Goal: Task Accomplishment & Management: Manage account settings

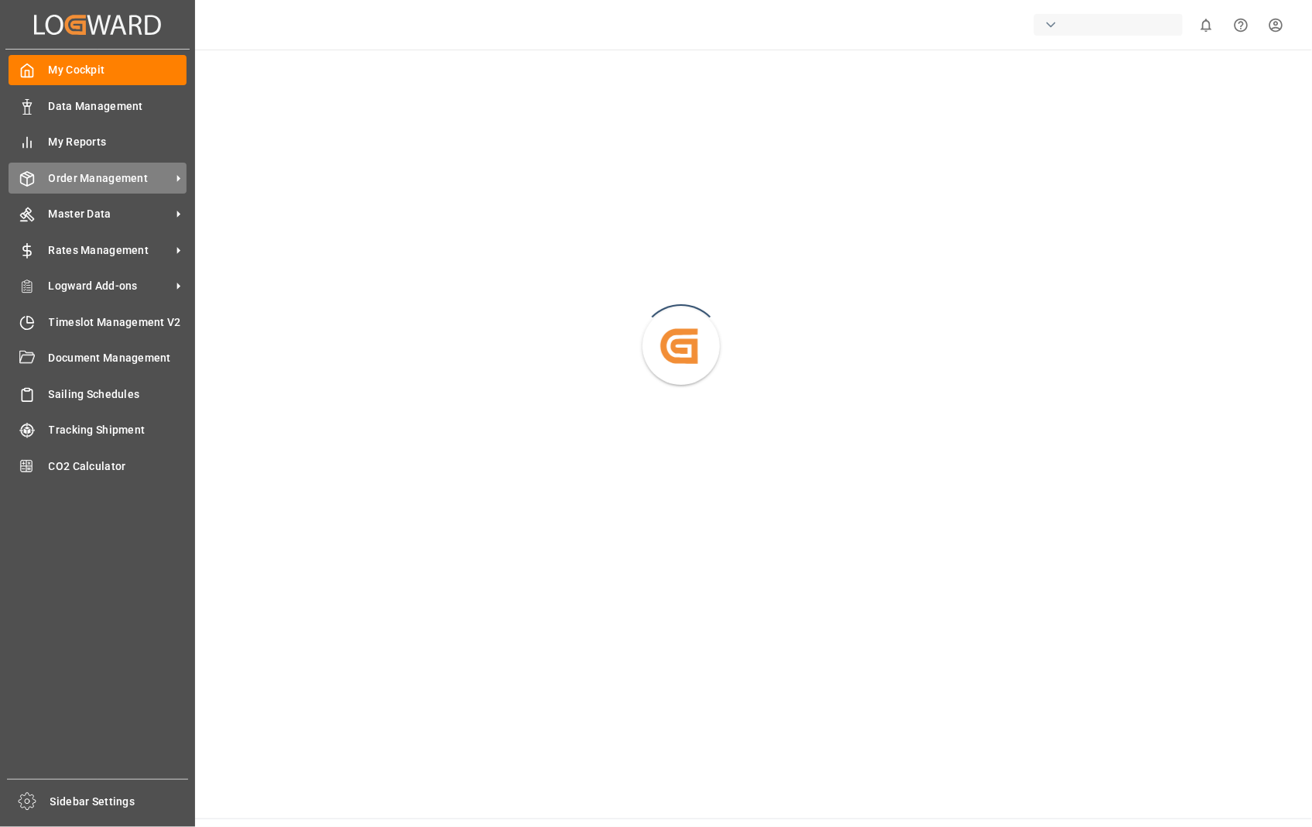
click at [112, 170] on span "Order Management" at bounding box center [110, 178] width 122 height 16
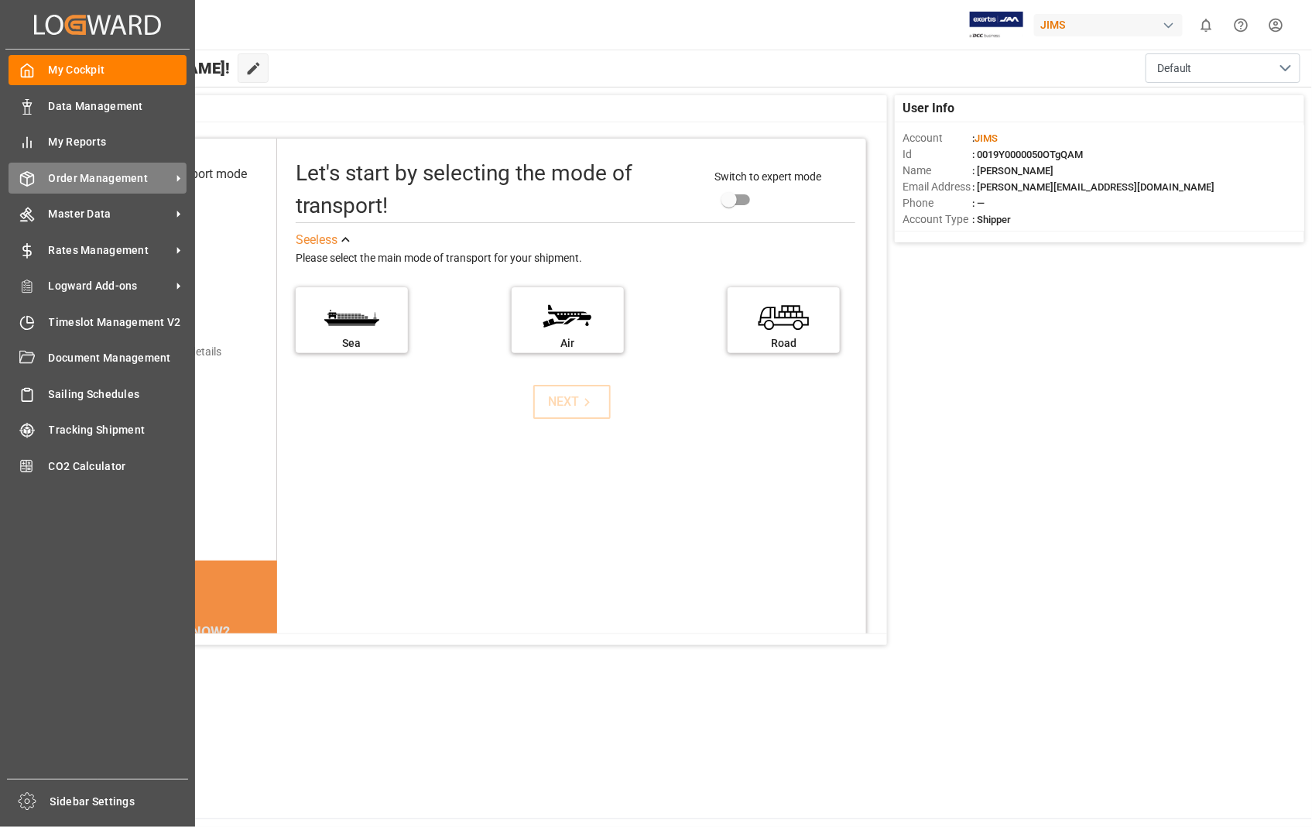
click at [125, 179] on span "Order Management" at bounding box center [110, 178] width 122 height 16
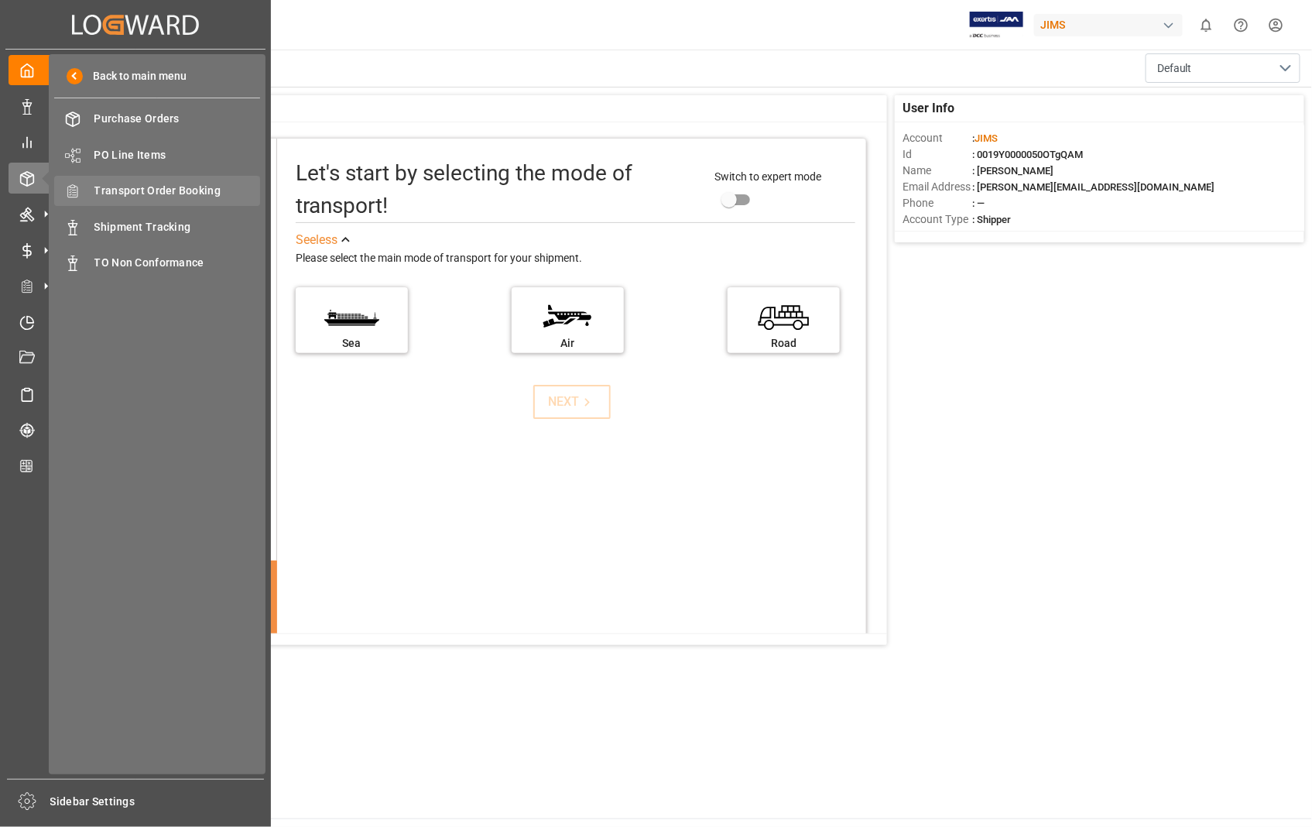
click at [163, 189] on span "Transport Order Booking" at bounding box center [177, 191] width 166 height 16
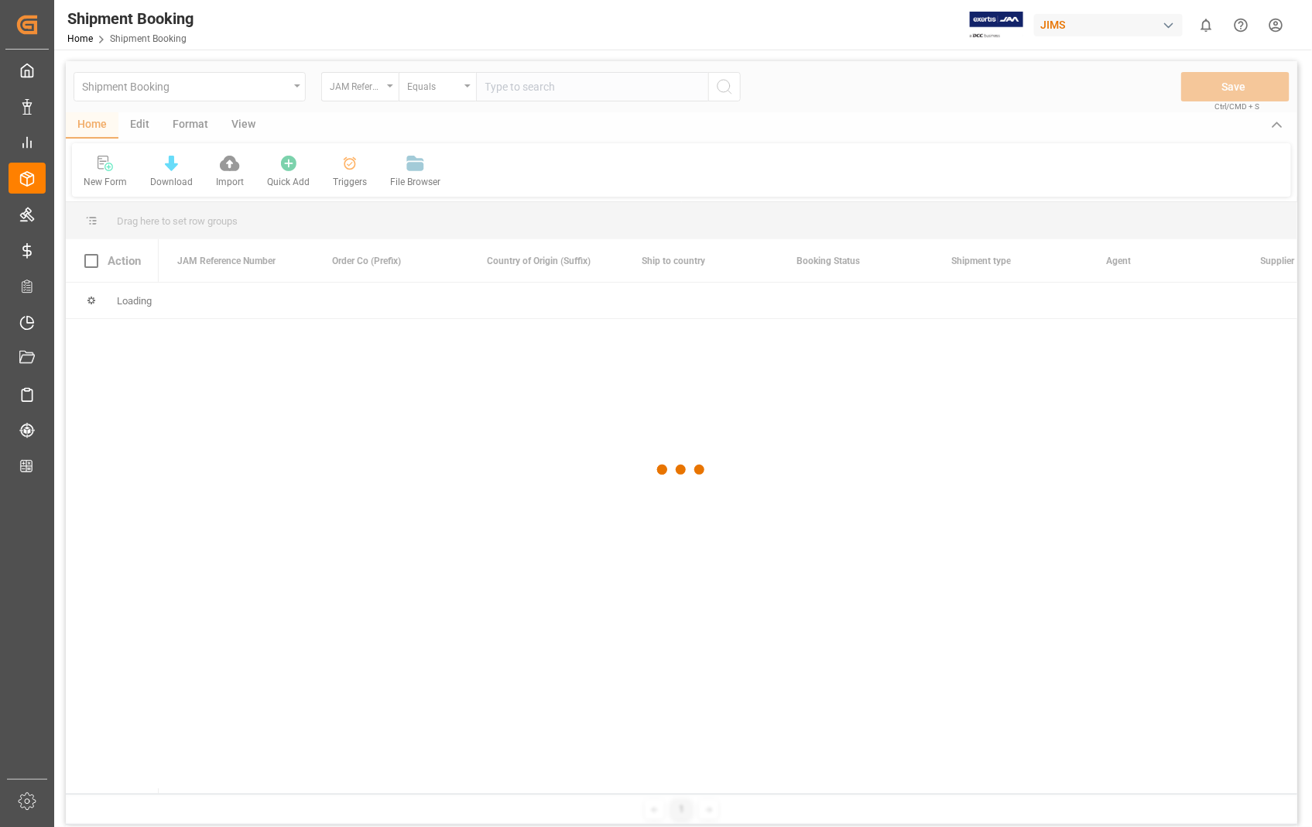
click at [630, 95] on div at bounding box center [681, 469] width 1231 height 817
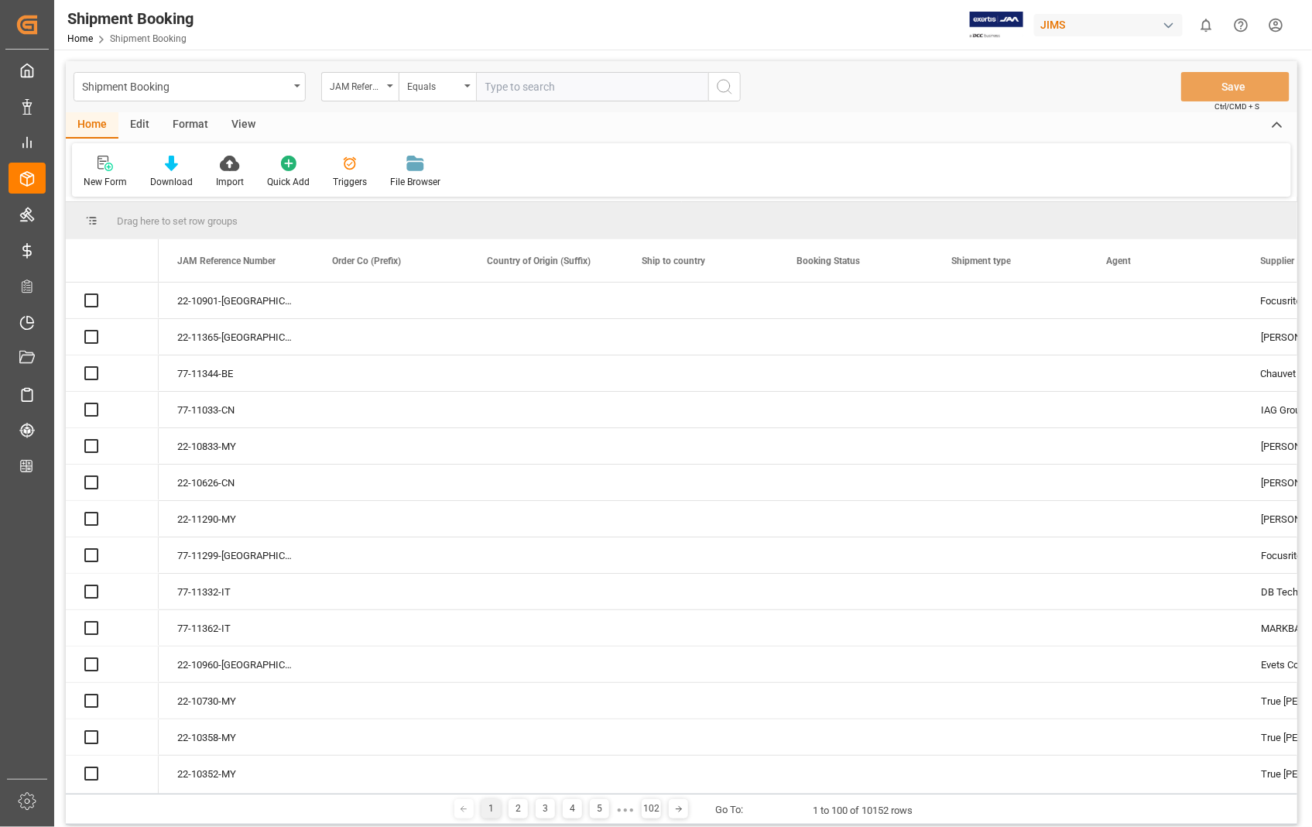
click at [615, 87] on input "text" at bounding box center [592, 86] width 232 height 29
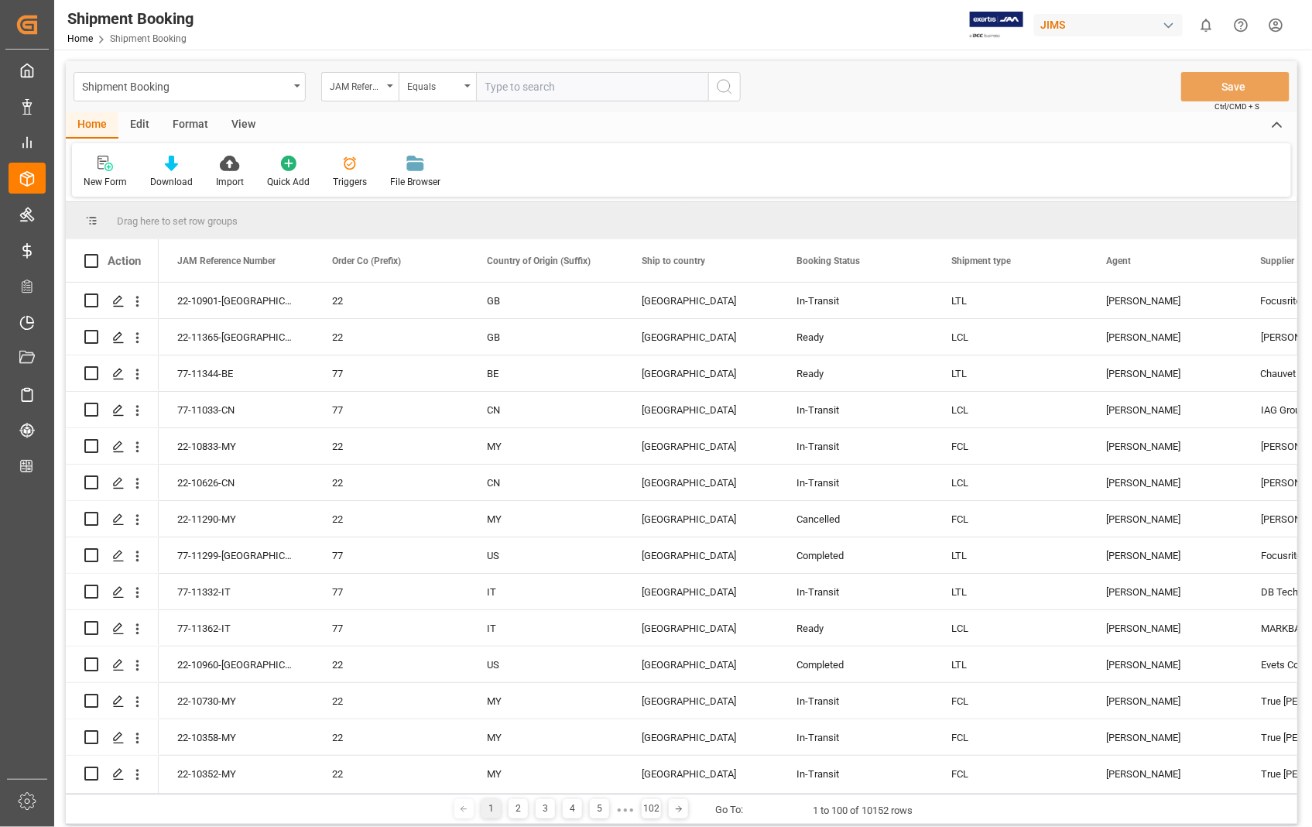
click at [615, 87] on input "text" at bounding box center [592, 86] width 232 height 29
paste input "22-11331-[GEOGRAPHIC_DATA]"
type input "22-11331-[GEOGRAPHIC_DATA]"
click at [725, 91] on icon "search button" at bounding box center [724, 86] width 19 height 19
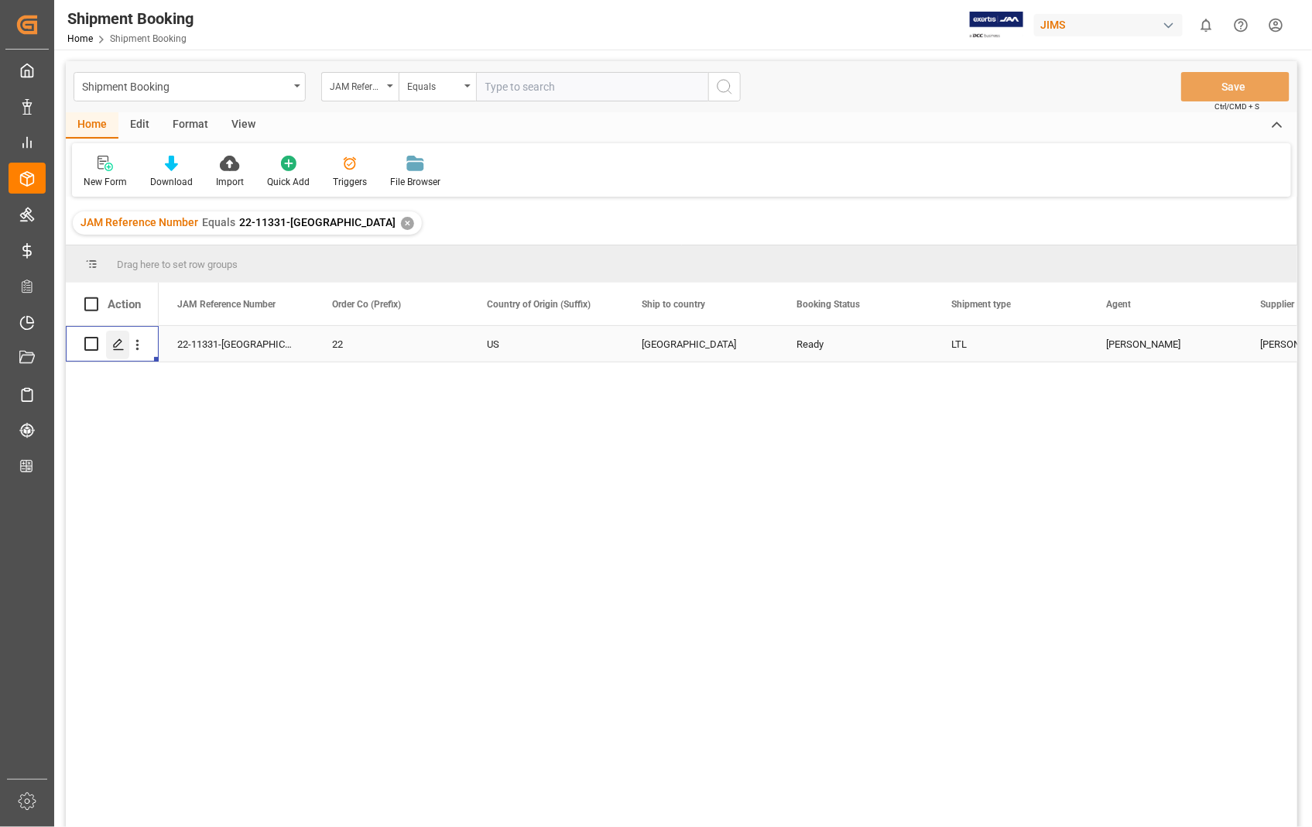
click at [118, 347] on icon "Press SPACE to select this row." at bounding box center [118, 344] width 12 height 12
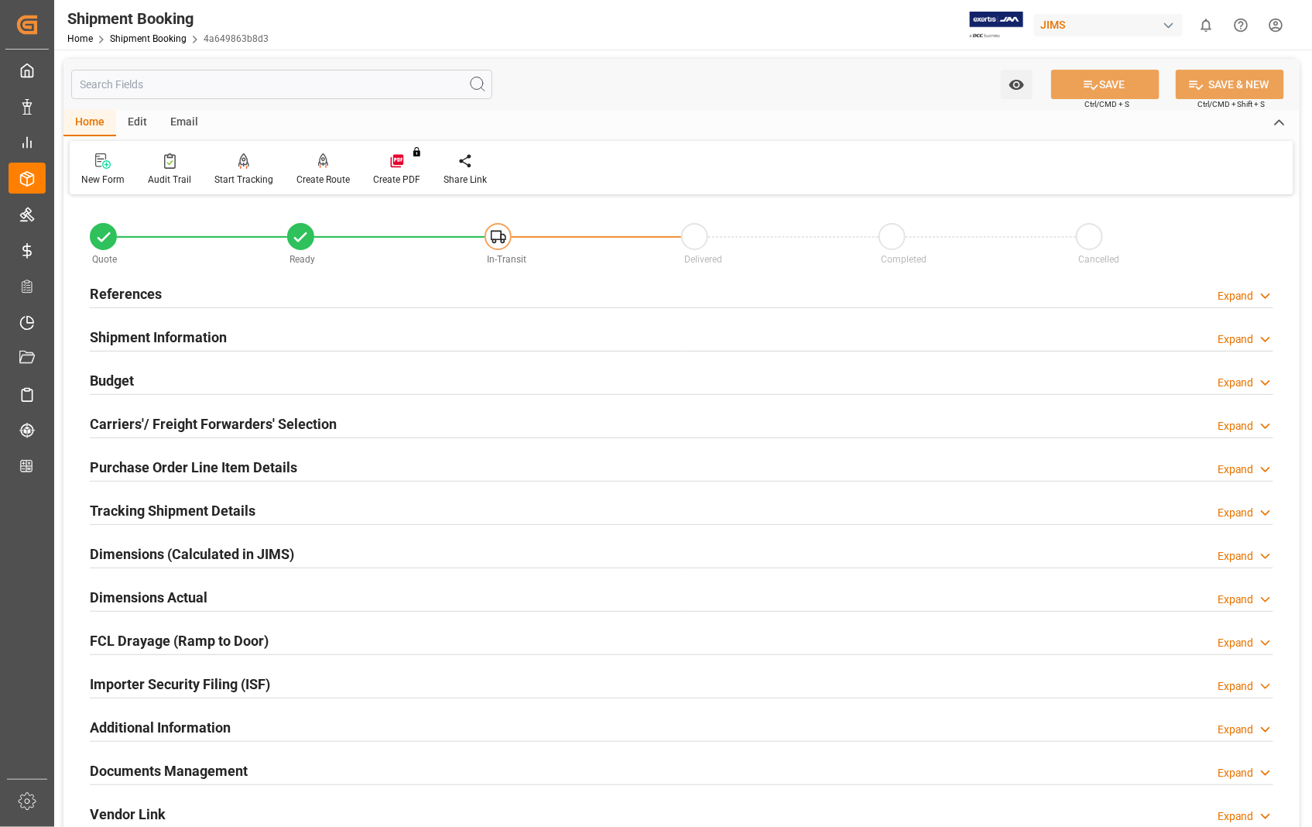
click at [145, 421] on h2 "Carriers'/ Freight Forwarders' Selection" at bounding box center [213, 423] width 247 height 21
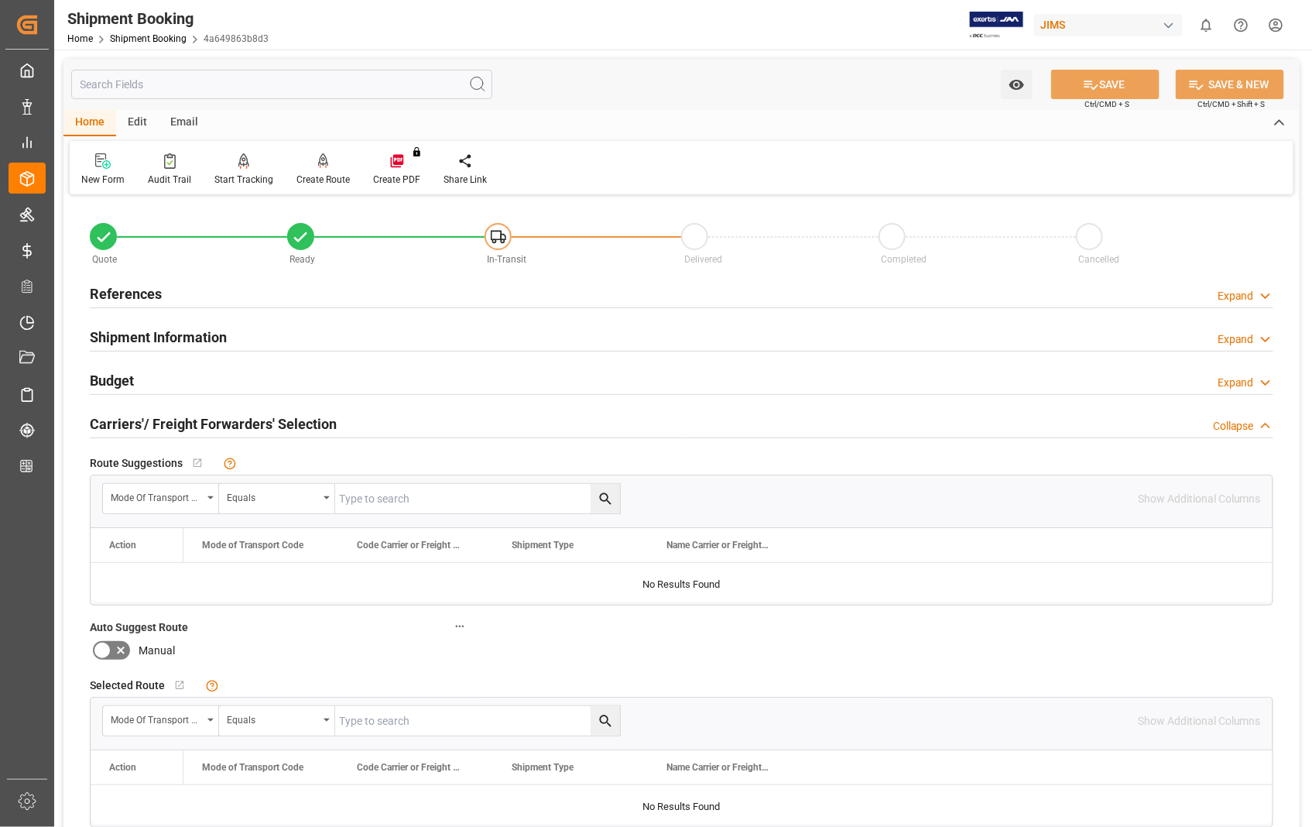
click at [145, 421] on h2 "Carriers'/ Freight Forwarders' Selection" at bounding box center [213, 423] width 247 height 21
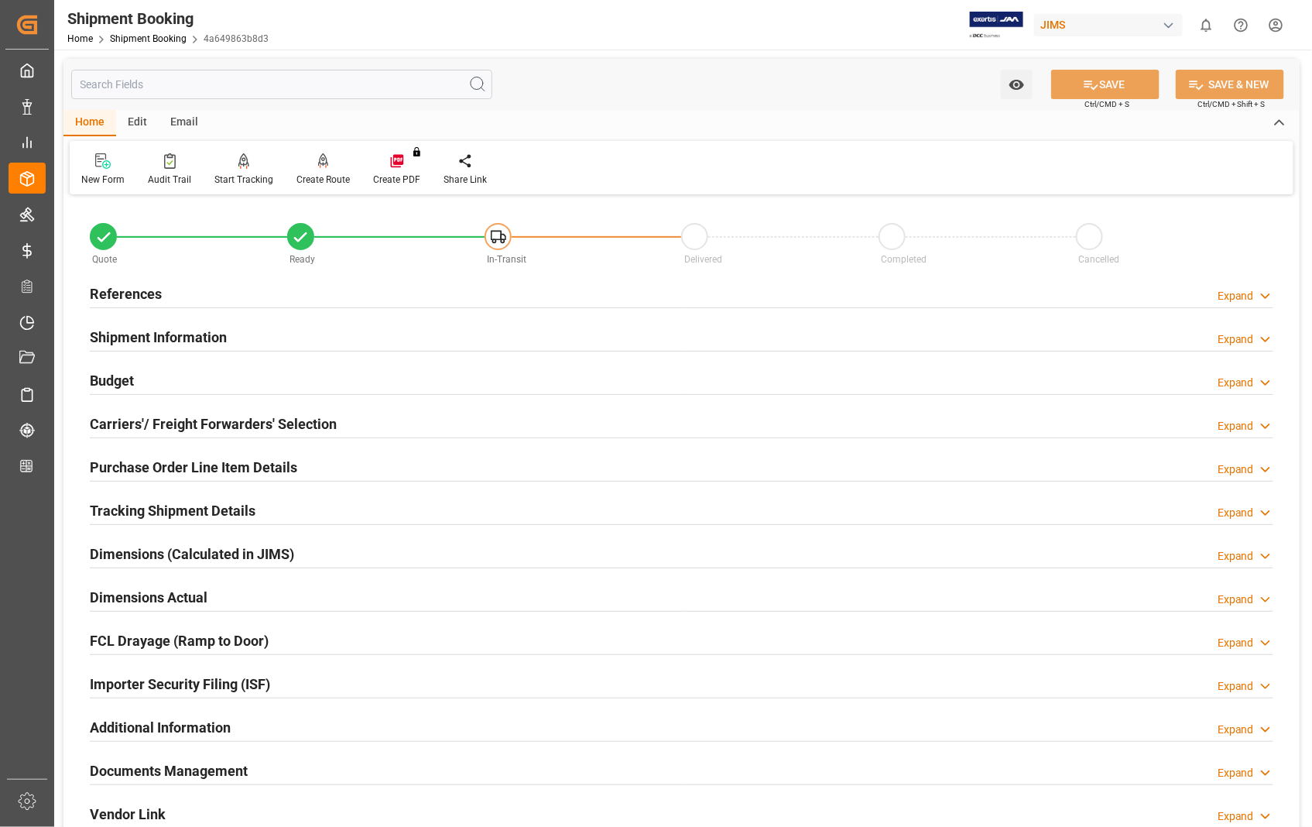
click at [128, 597] on h2 "Dimensions Actual" at bounding box center [149, 597] width 118 height 21
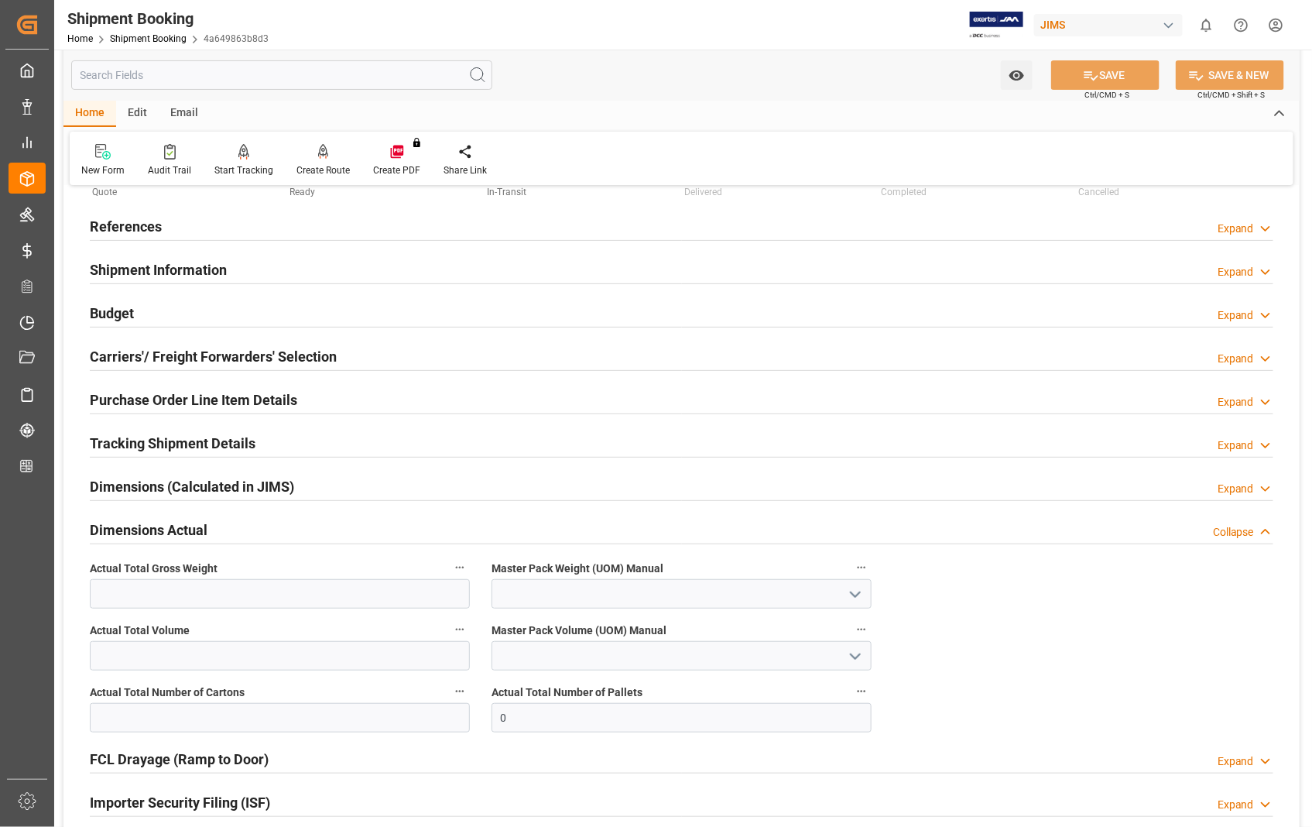
scroll to position [344, 0]
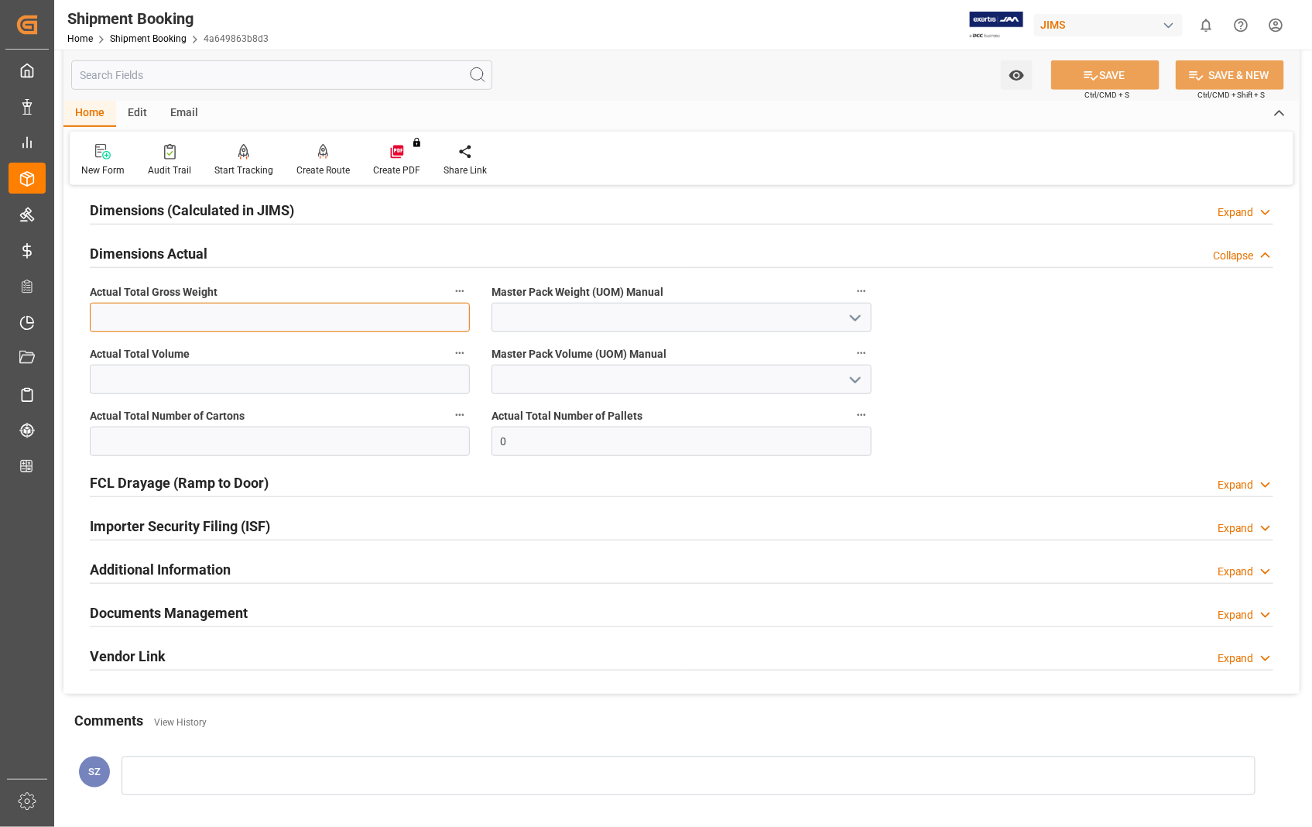
click at [395, 318] on input "text" at bounding box center [280, 317] width 380 height 29
type input "342"
click at [854, 319] on polyline "open menu" at bounding box center [855, 318] width 9 height 5
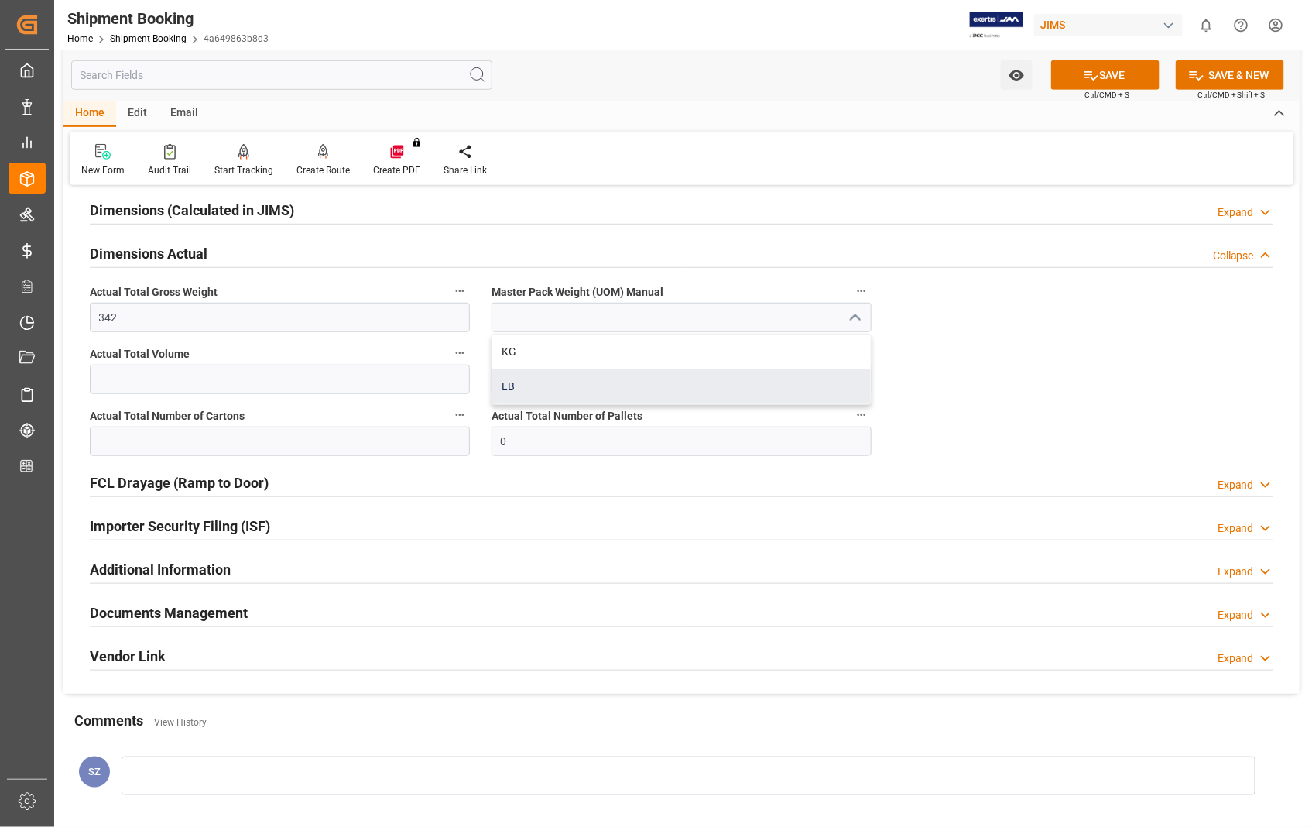
click at [504, 384] on div "LB" at bounding box center [681, 386] width 378 height 35
type input "LB"
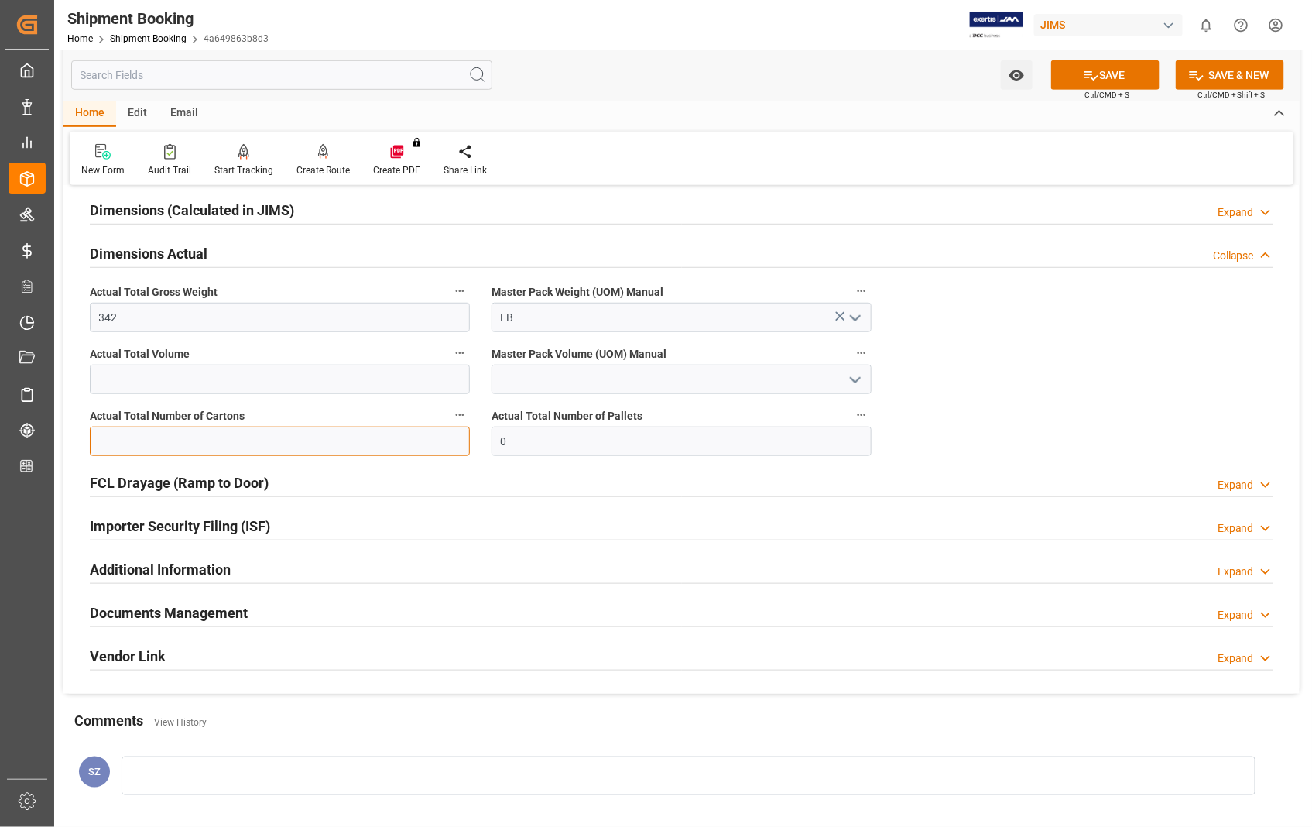
click at [401, 440] on input "text" at bounding box center [280, 440] width 380 height 29
type input "44"
drag, startPoint x: 545, startPoint y: 450, endPoint x: 477, endPoint y: 444, distance: 68.4
click at [477, 444] on div "Quote Ready In-Transit Delivered Completed Cancelled References Expand JAM Refe…" at bounding box center [681, 274] width 1236 height 838
type input "1"
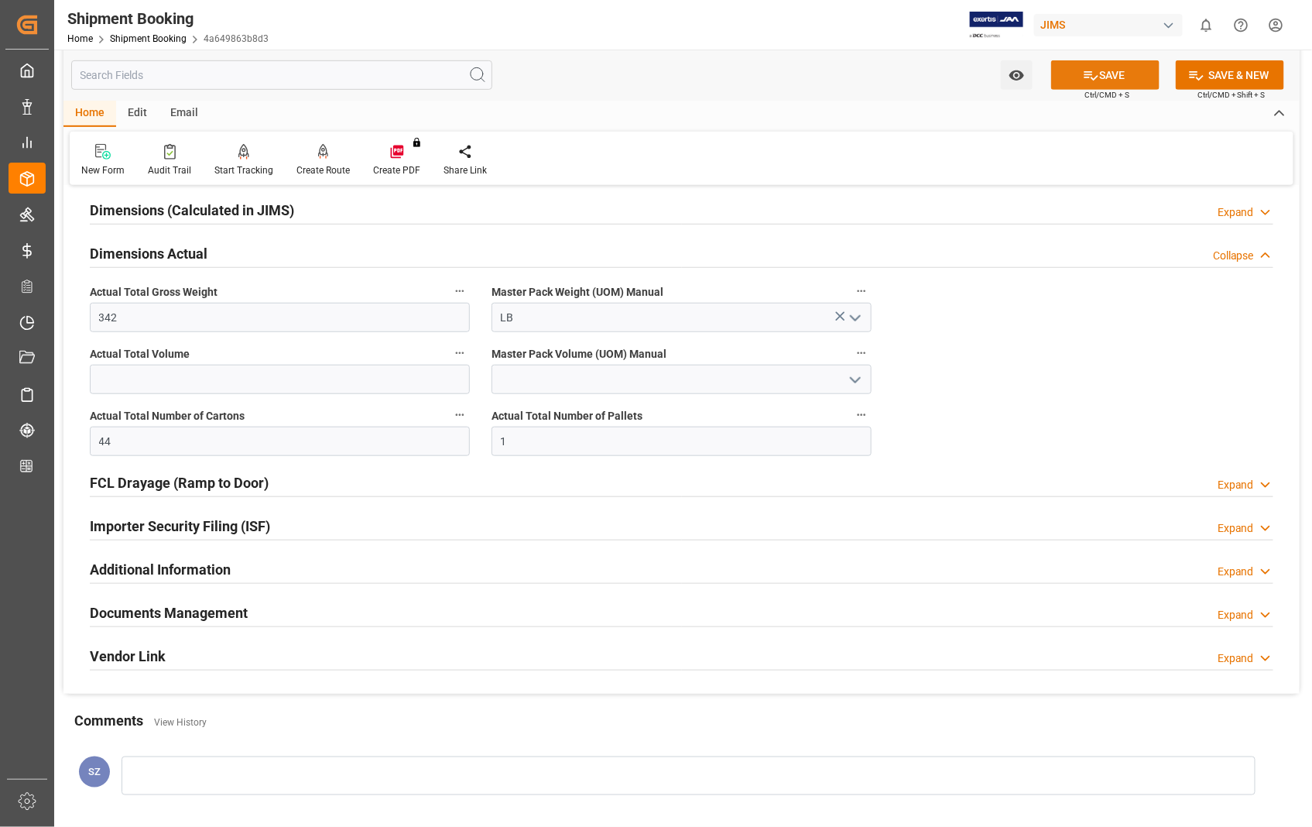
click at [1126, 74] on button "SAVE" at bounding box center [1105, 74] width 108 height 29
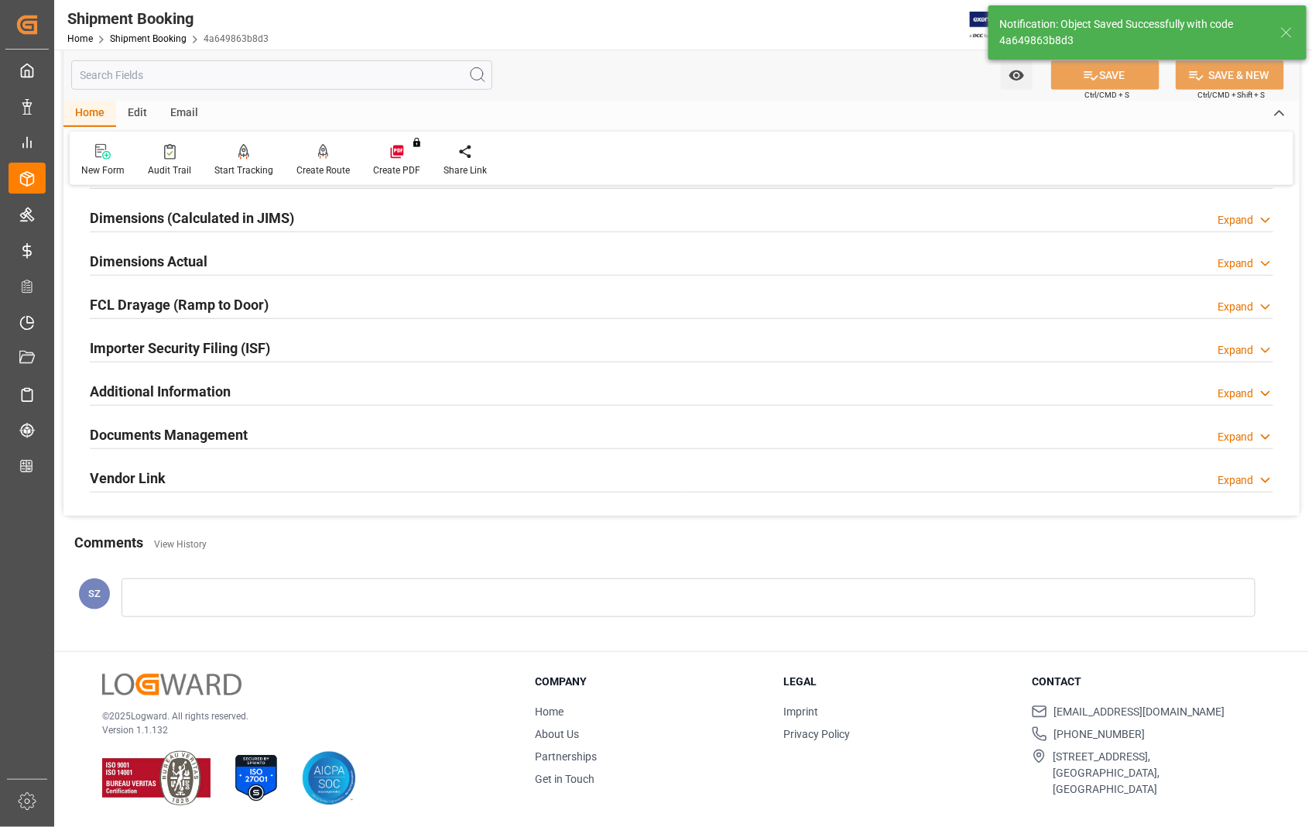
scroll to position [336, 0]
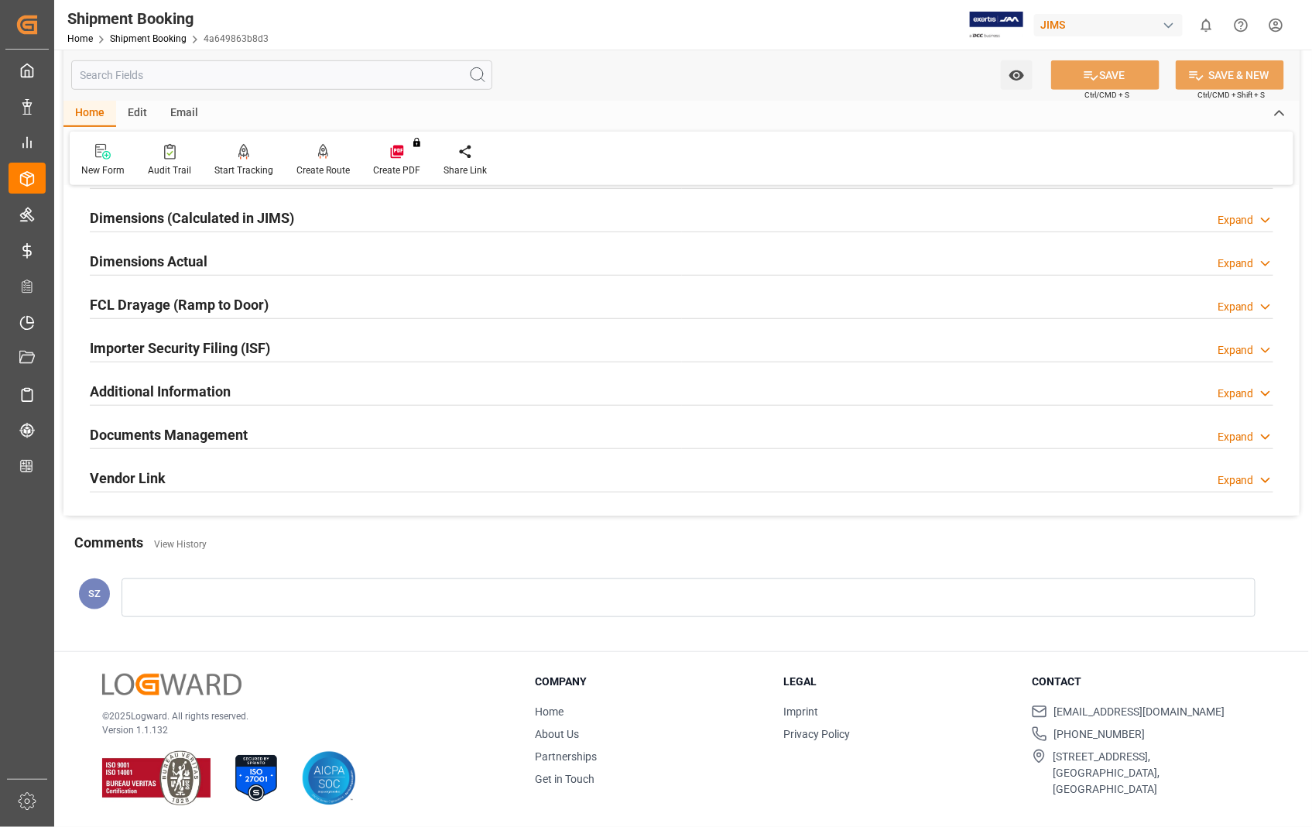
click at [158, 442] on h2 "Documents Management" at bounding box center [169, 434] width 158 height 21
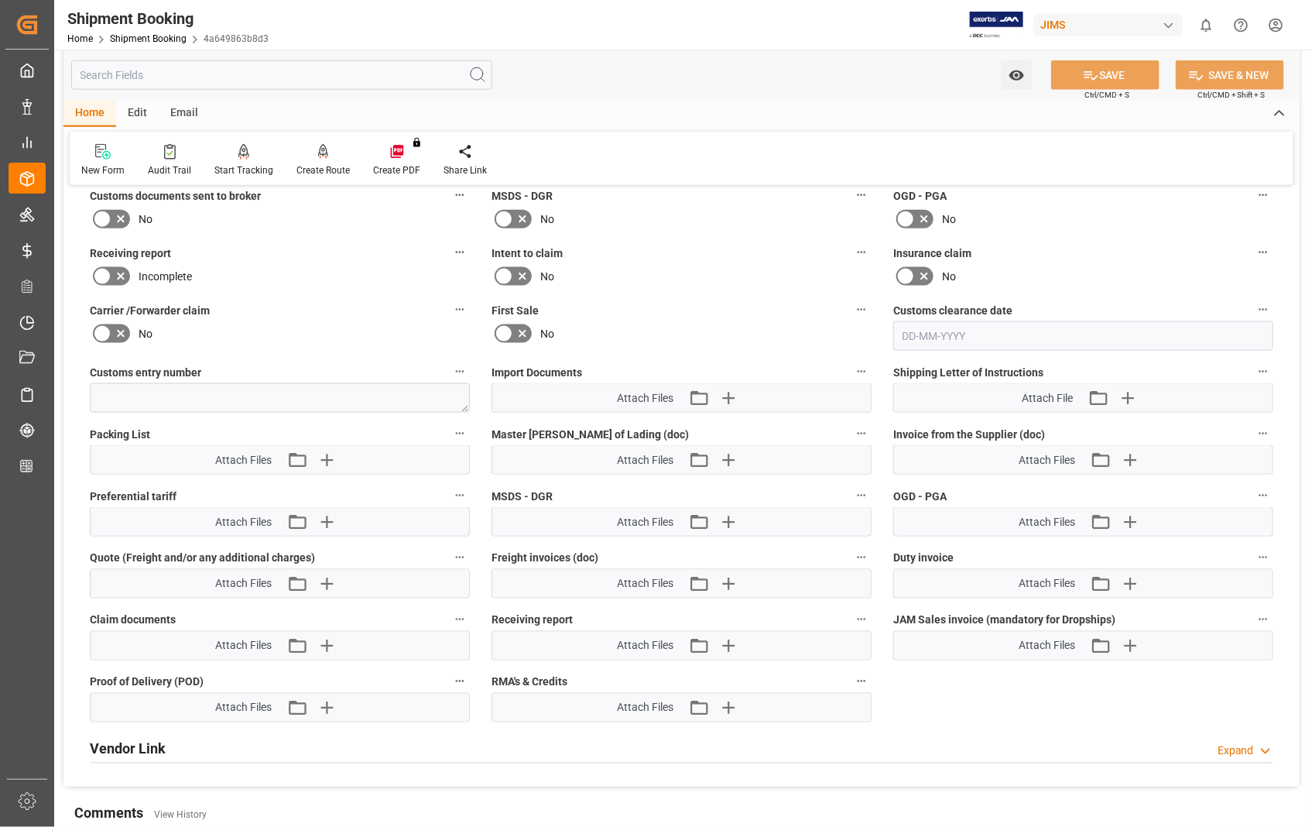
scroll to position [687, 0]
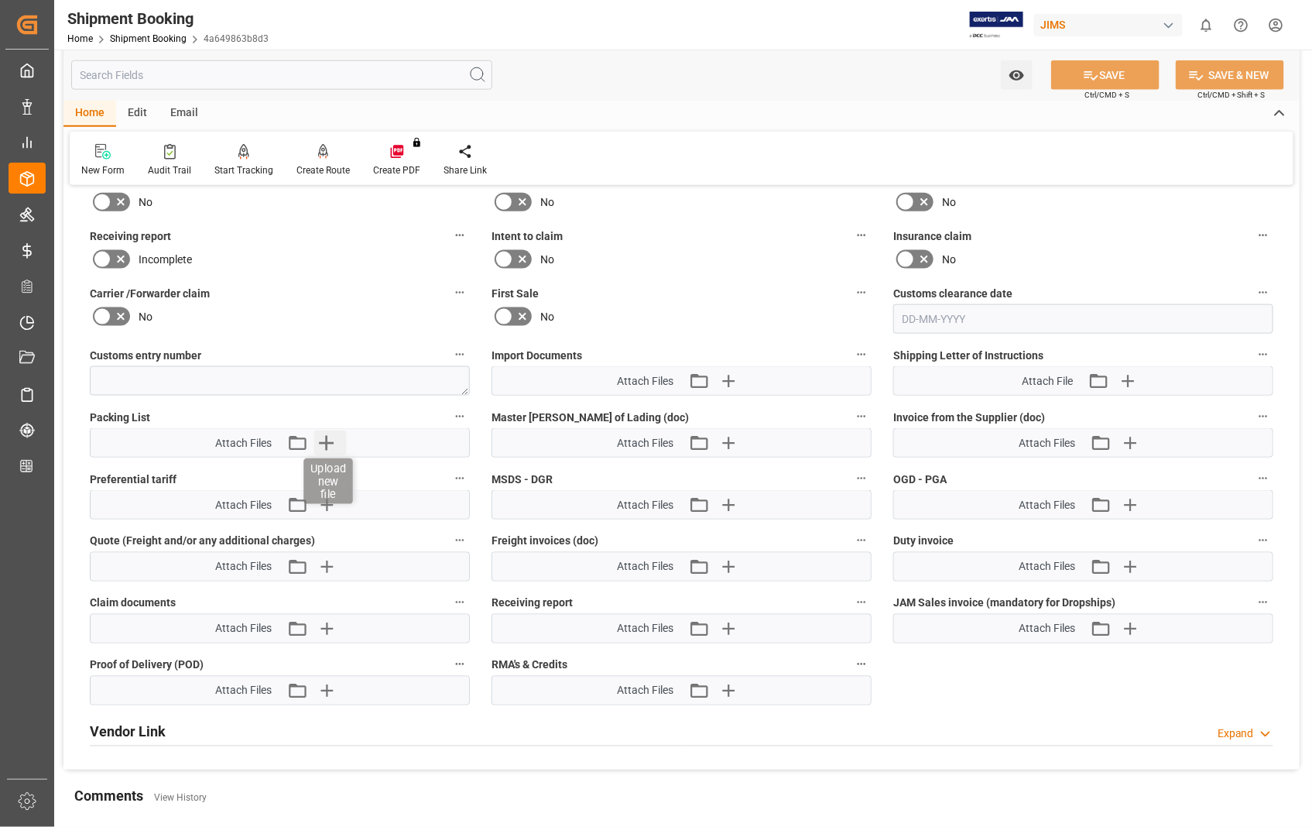
click at [327, 442] on icon "button" at bounding box center [327, 443] width 15 height 15
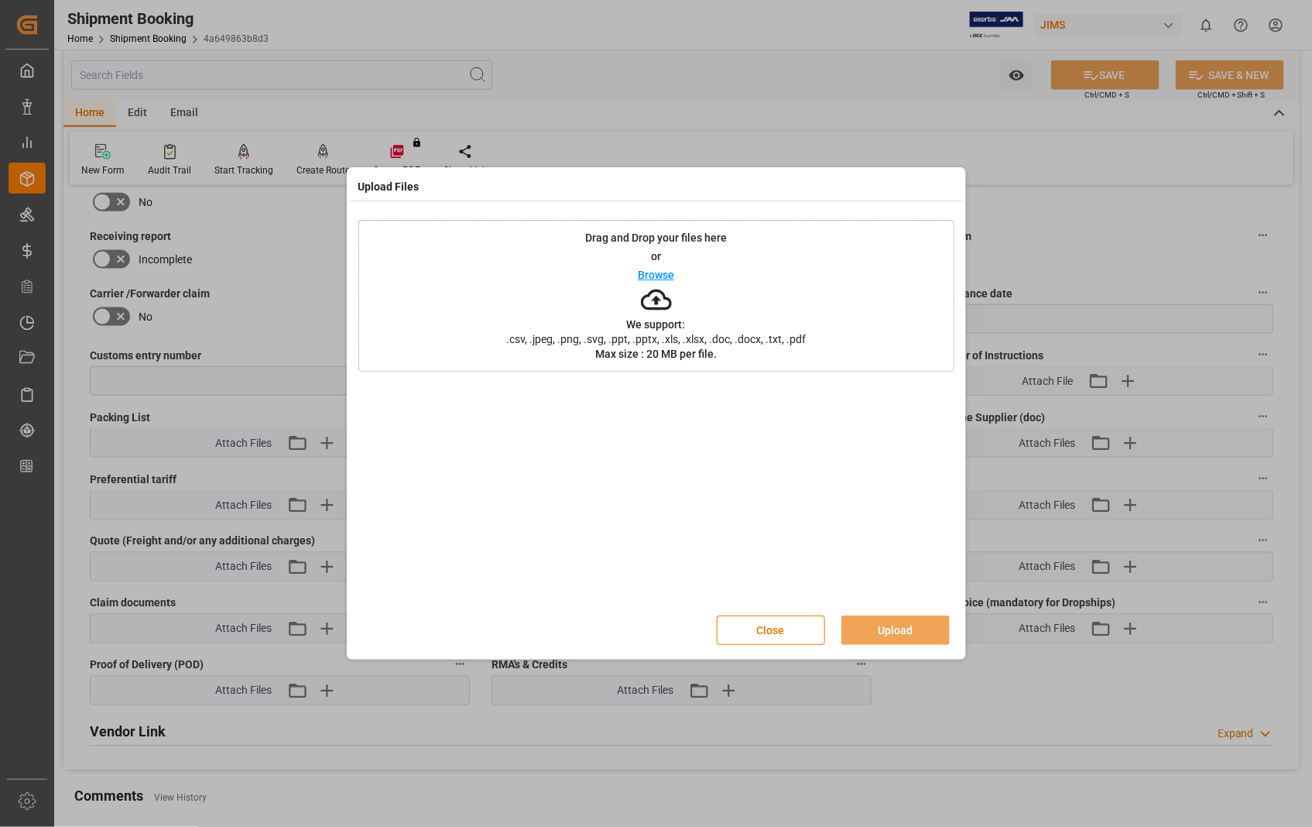
click at [666, 272] on p "Browse" at bounding box center [656, 274] width 36 height 11
click at [899, 632] on button "Upload" at bounding box center [895, 629] width 108 height 29
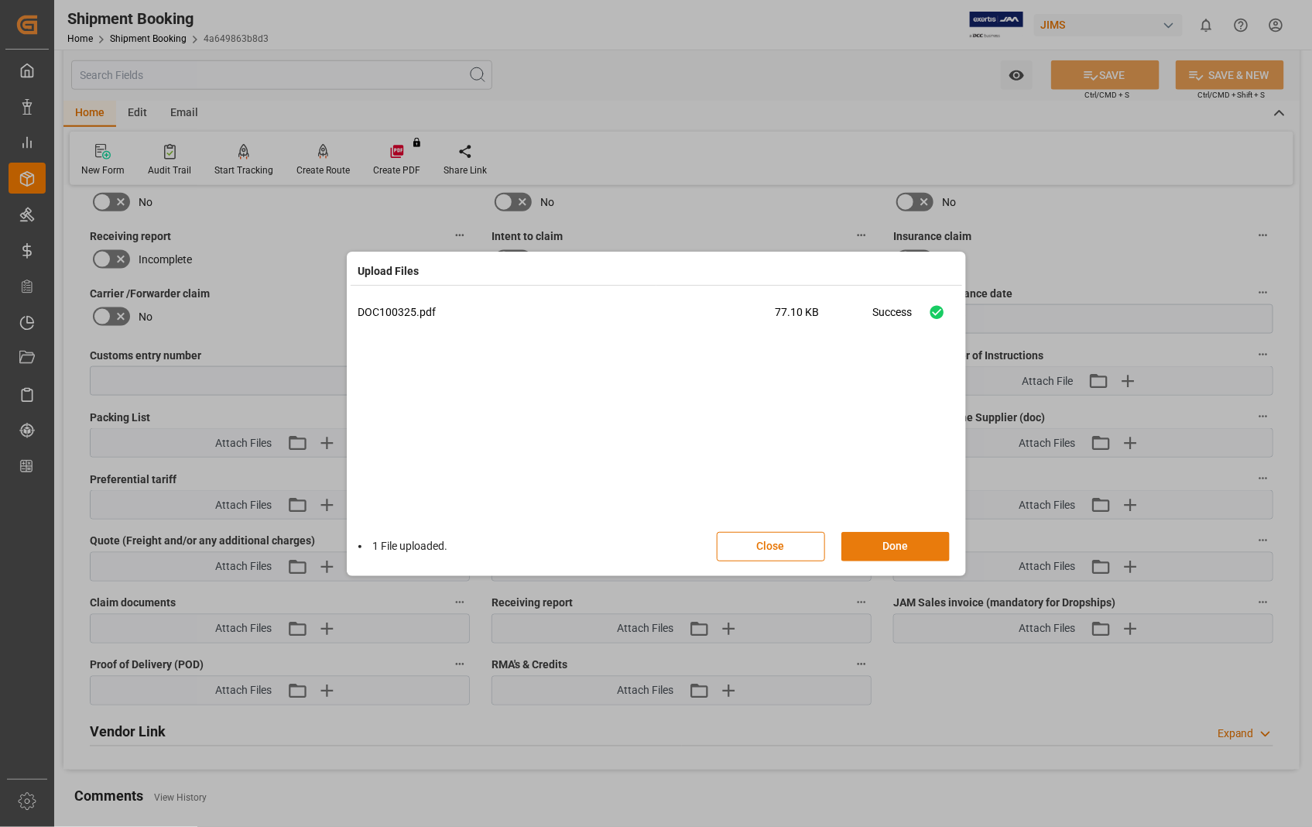
click at [892, 542] on button "Done" at bounding box center [895, 546] width 108 height 29
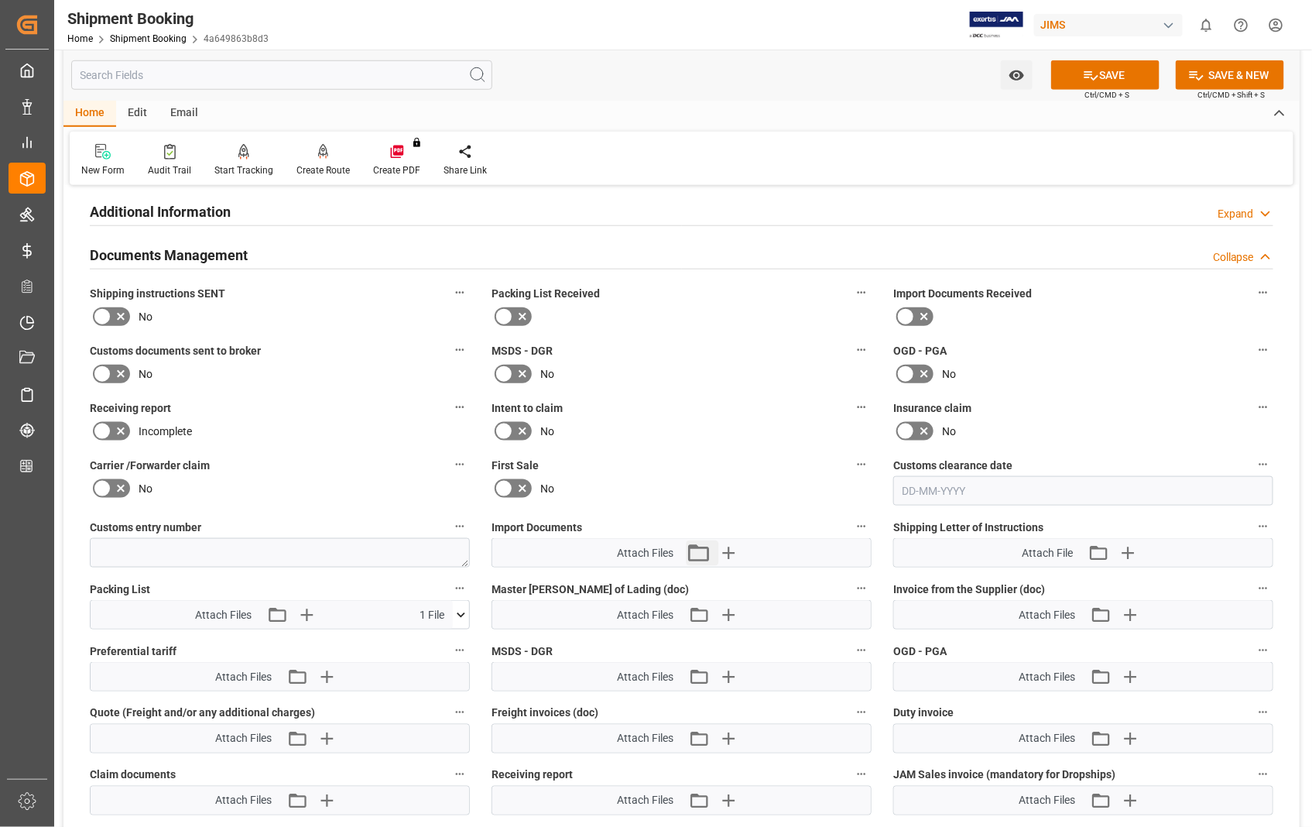
scroll to position [601, 0]
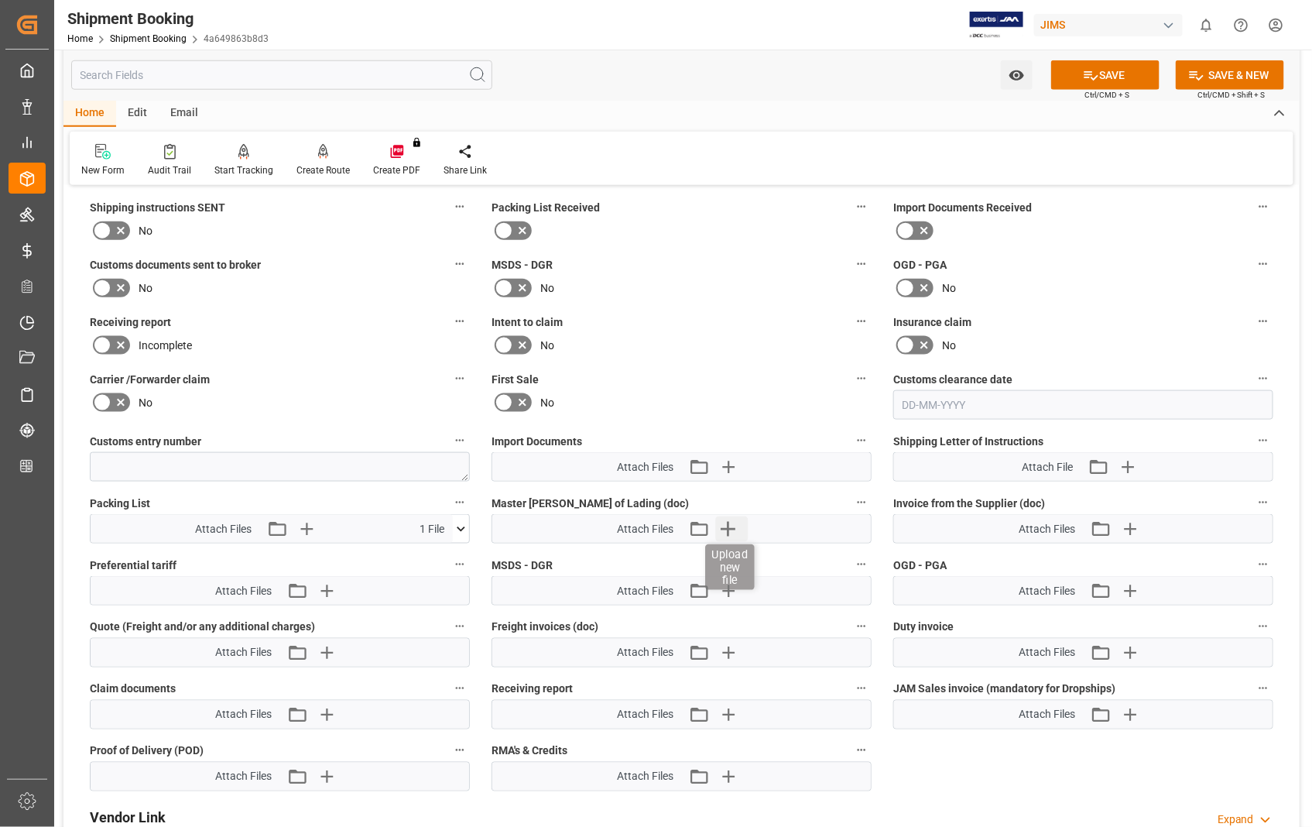
click at [727, 524] on icon "button" at bounding box center [728, 529] width 15 height 15
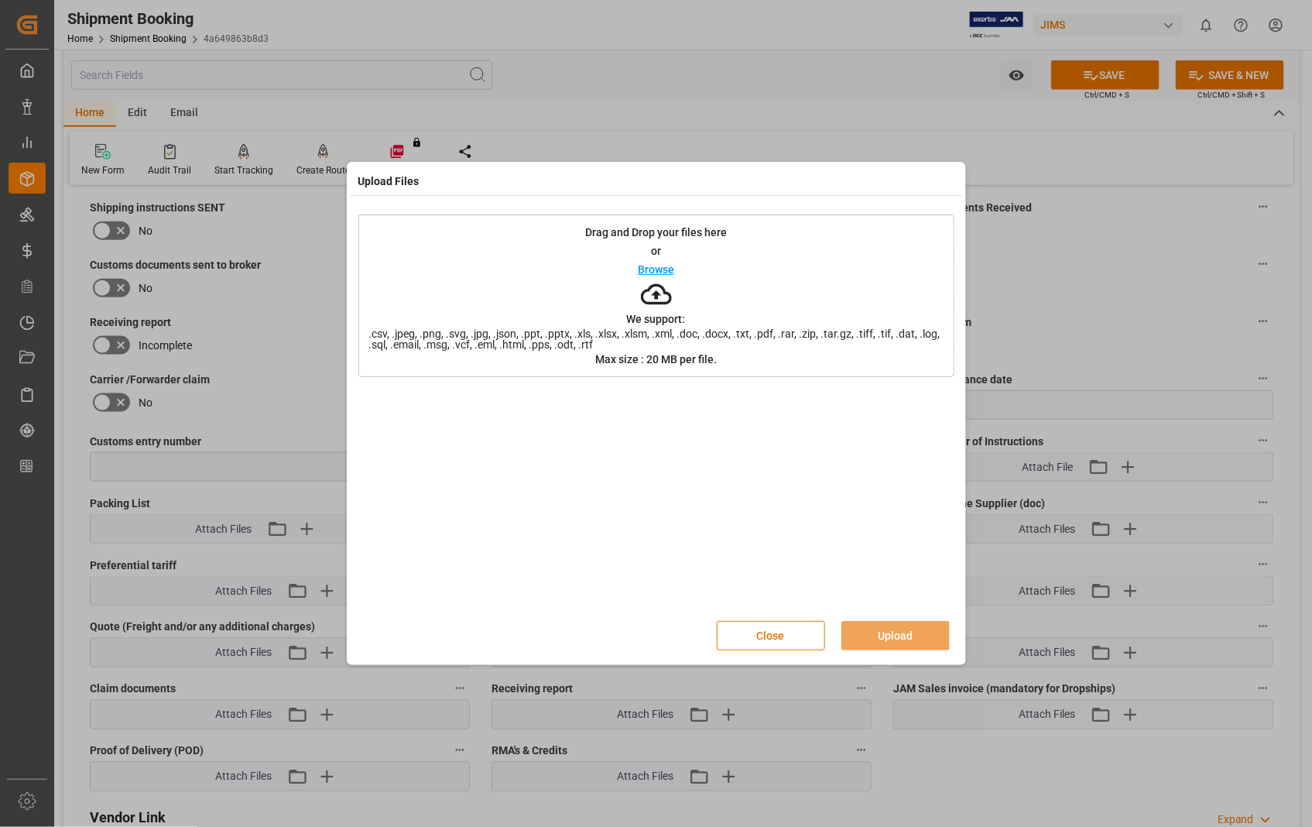
click at [656, 265] on p "Browse" at bounding box center [656, 269] width 36 height 11
click at [891, 632] on button "Upload" at bounding box center [895, 635] width 108 height 29
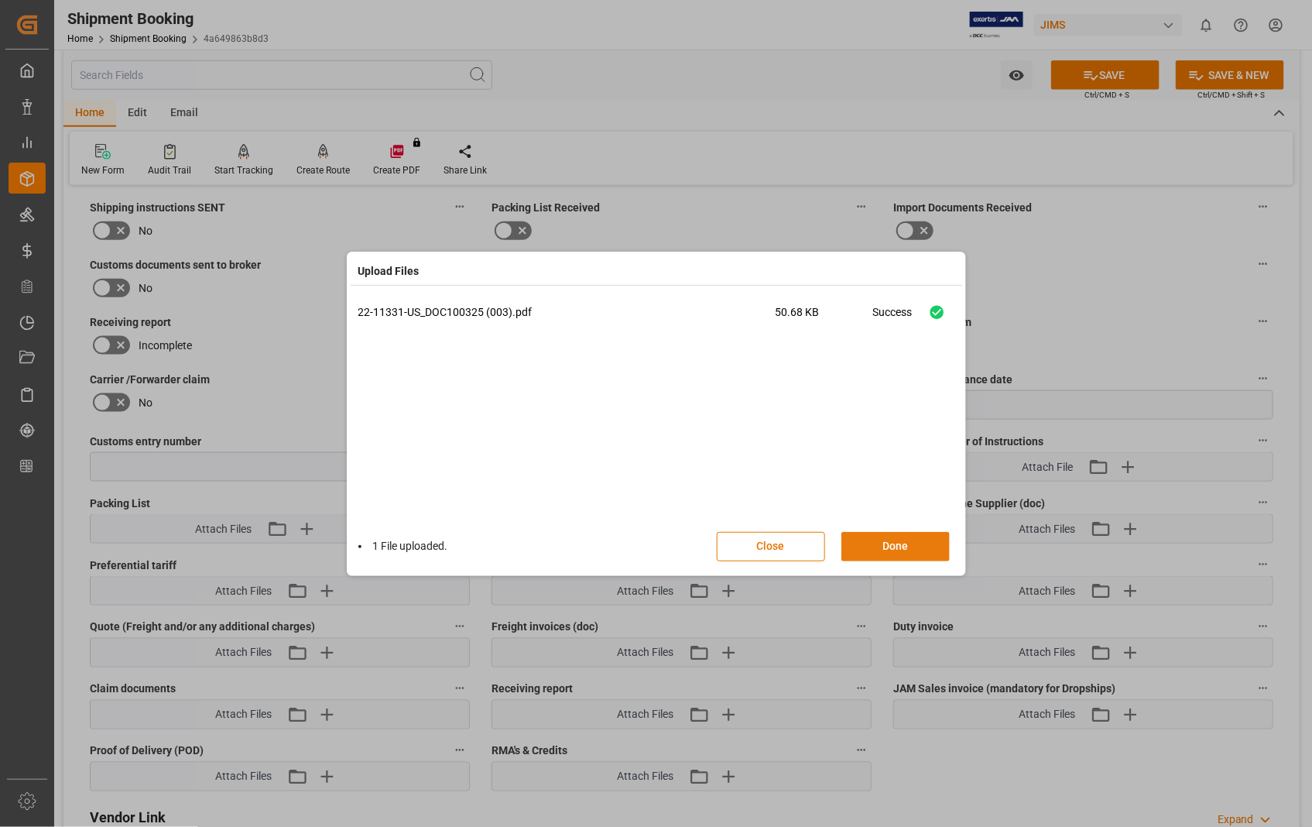
click at [891, 545] on button "Done" at bounding box center [895, 546] width 108 height 29
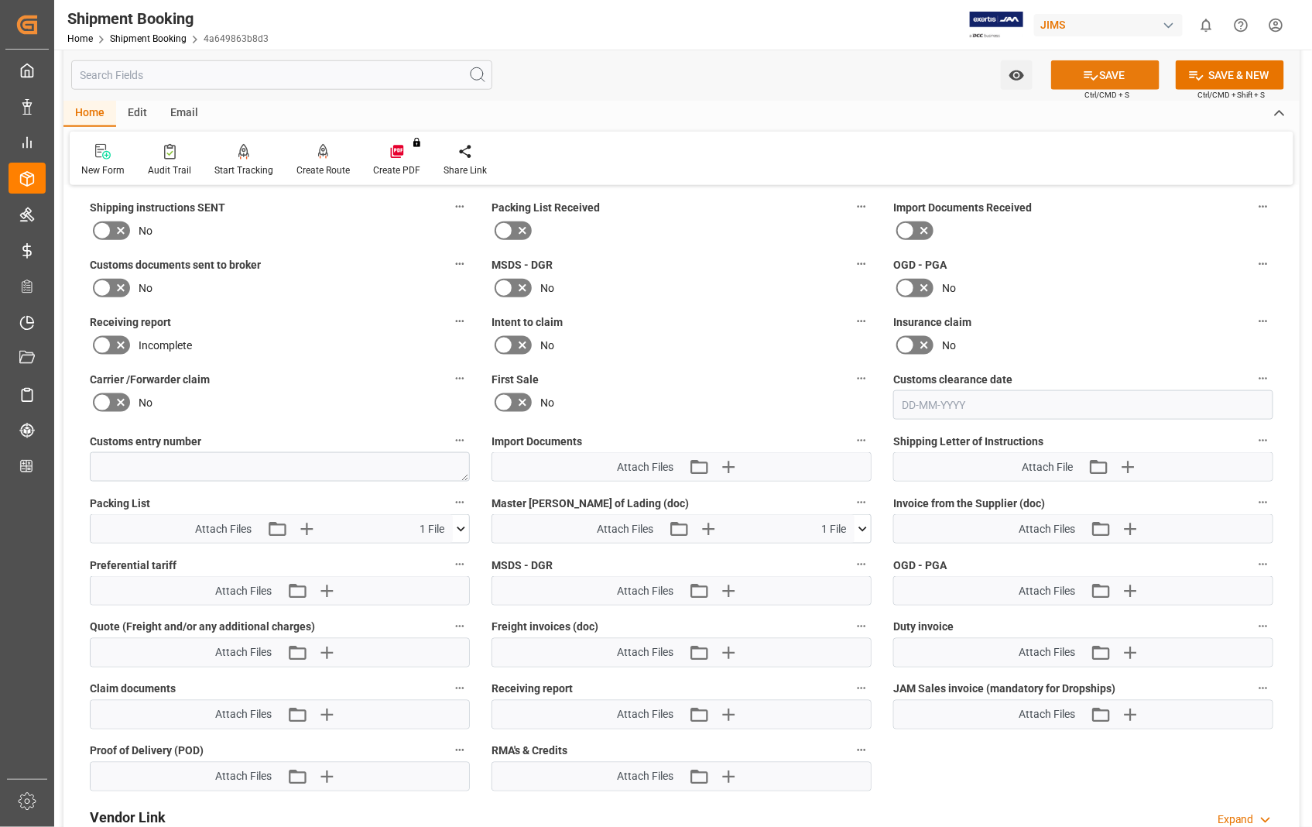
click at [1111, 77] on button "SAVE" at bounding box center [1105, 74] width 108 height 29
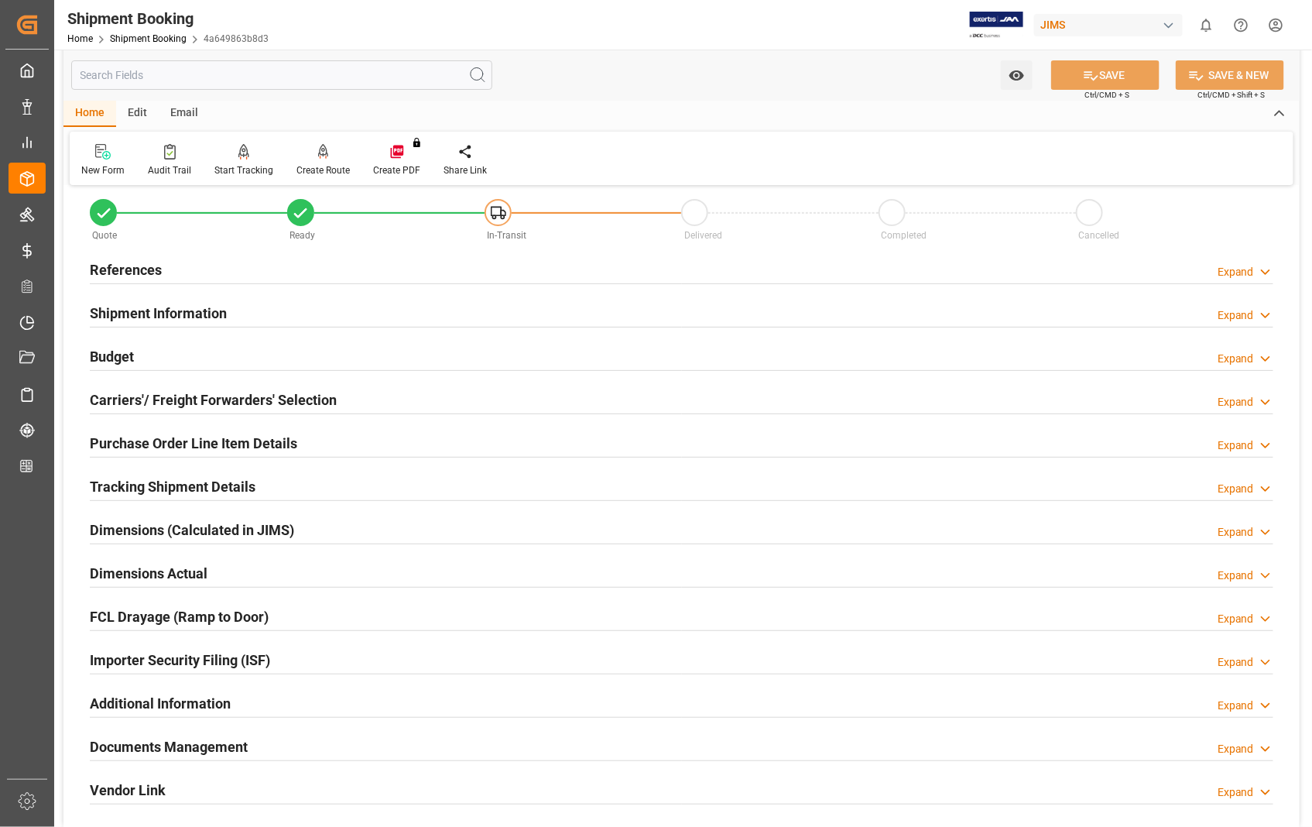
scroll to position [0, 0]
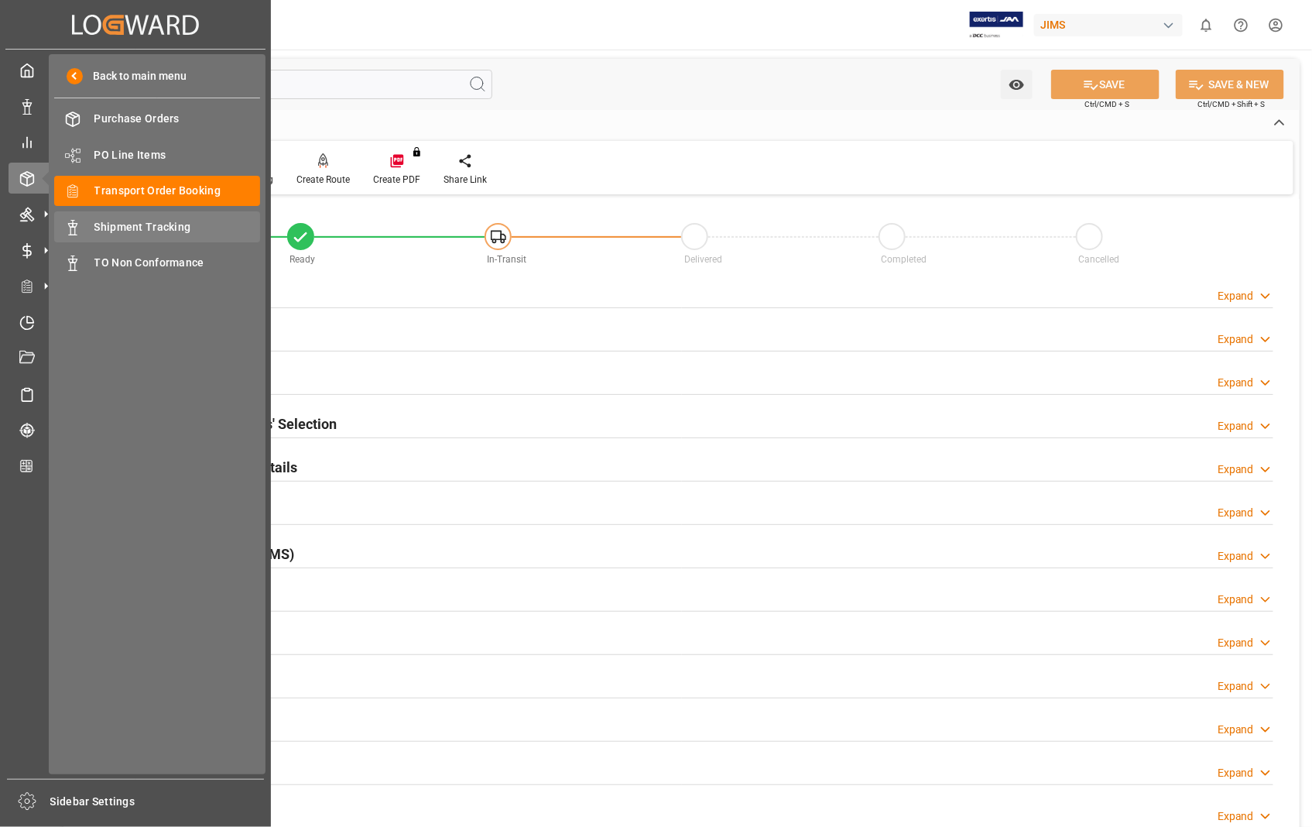
click at [167, 229] on span "Shipment Tracking" at bounding box center [177, 227] width 166 height 16
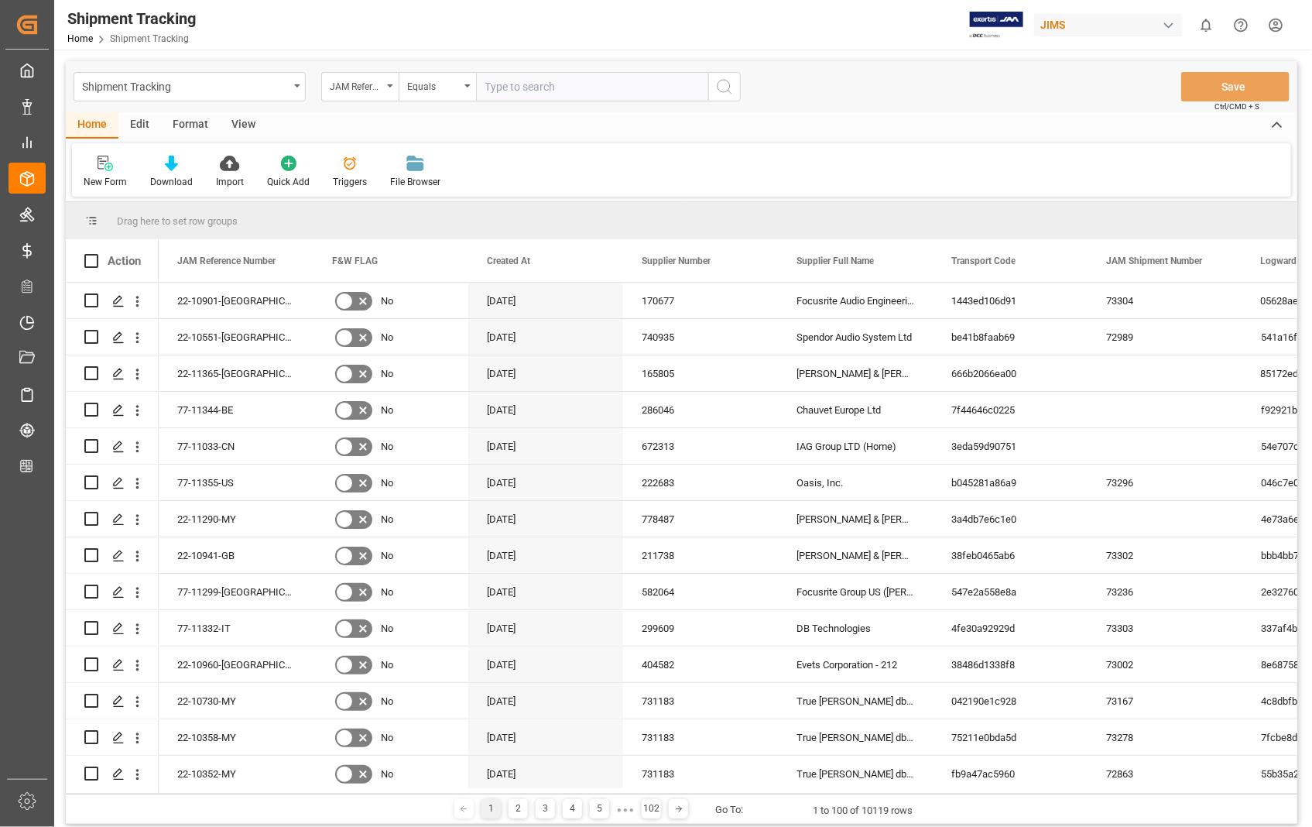
click at [587, 84] on input "text" at bounding box center [592, 86] width 232 height 29
type input "22-11331-[GEOGRAPHIC_DATA]"
click at [727, 80] on icon "search button" at bounding box center [724, 86] width 19 height 19
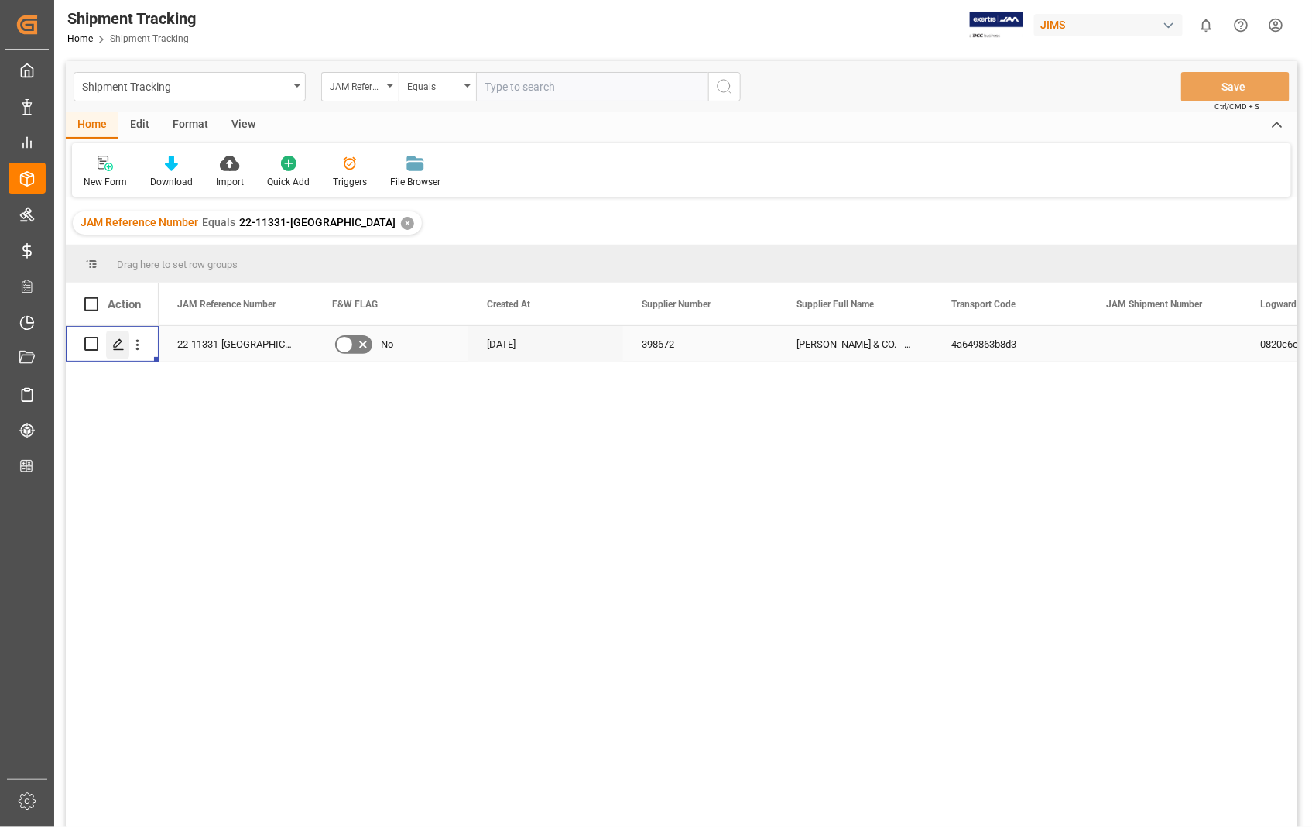
click at [116, 348] on icon "Press SPACE to select this row." at bounding box center [118, 344] width 12 height 12
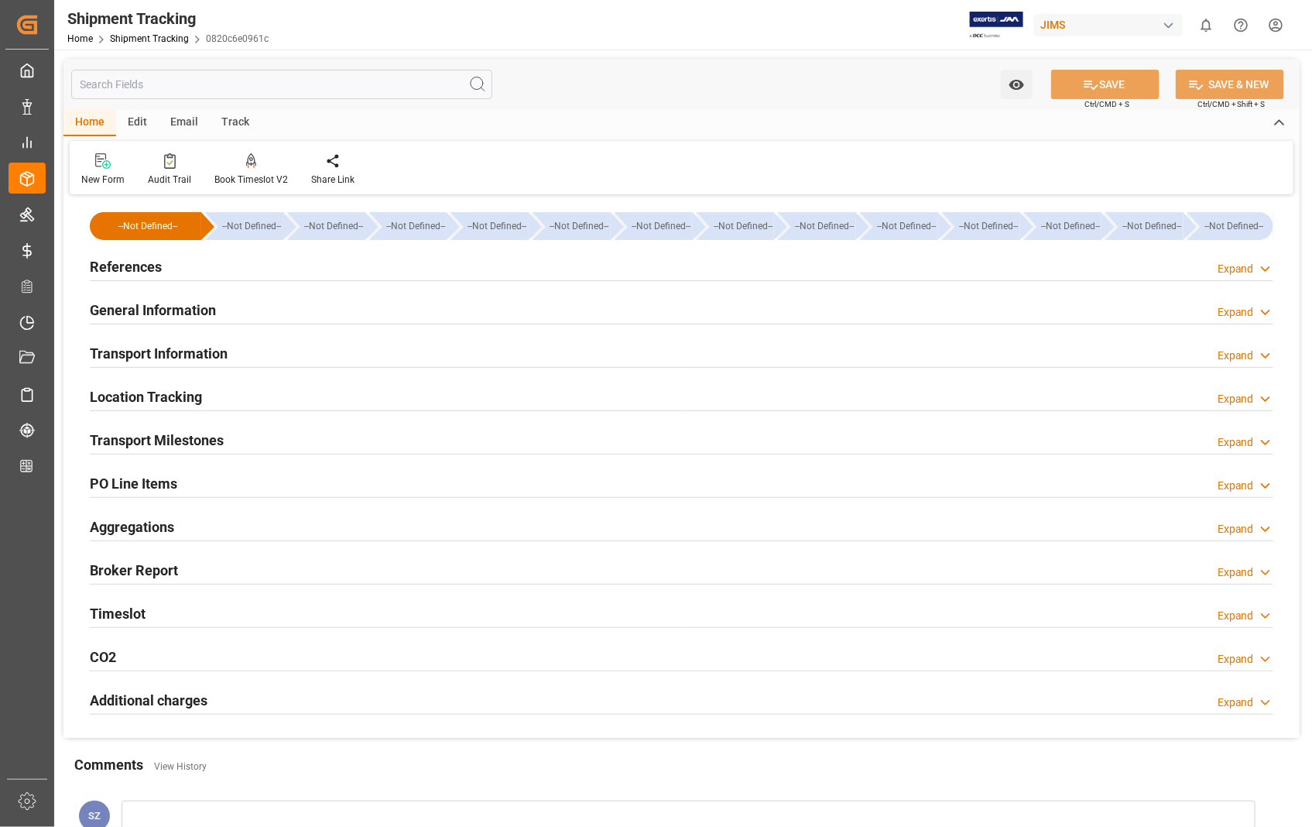
click at [161, 348] on h2 "Transport Information" at bounding box center [159, 353] width 138 height 21
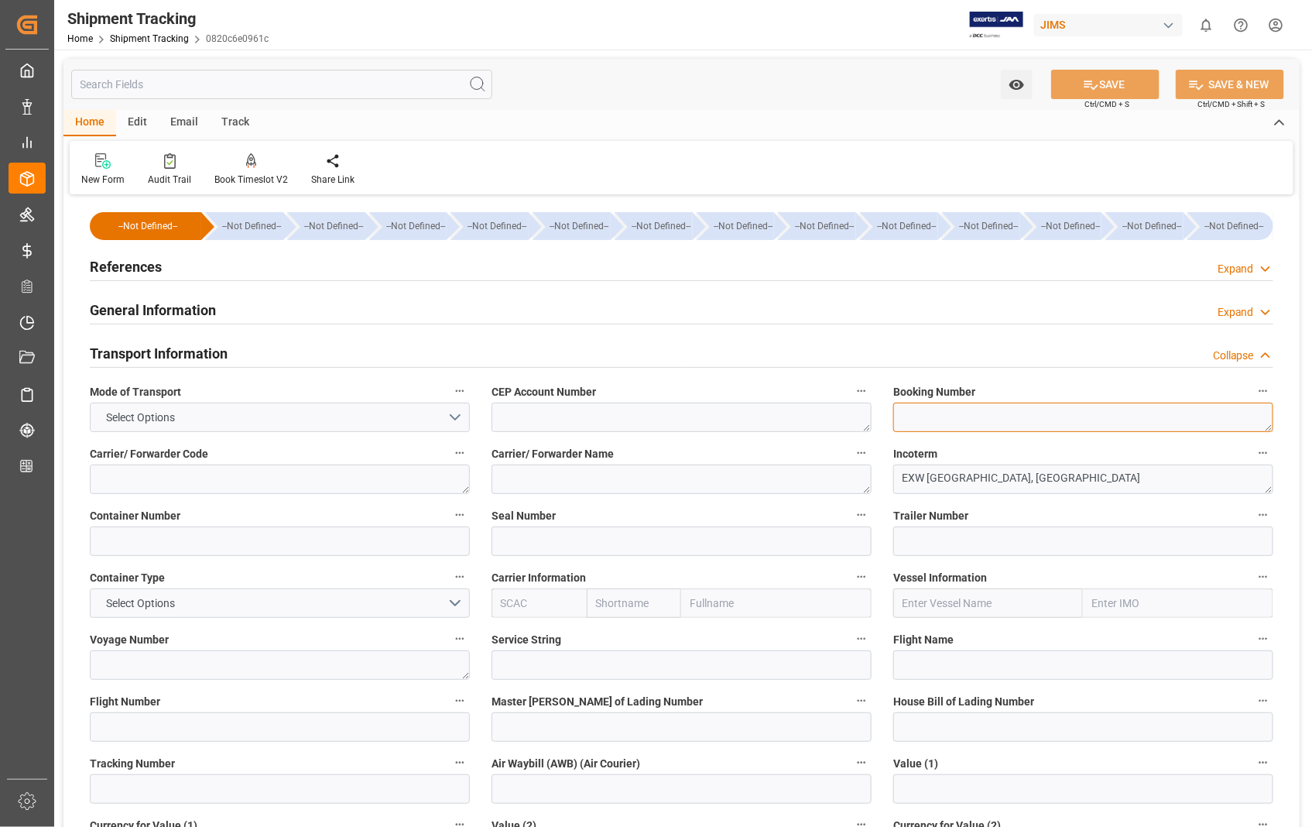
click at [926, 418] on textarea at bounding box center [1083, 416] width 380 height 29
paste textarea "6910349950"
type textarea "6910349950"
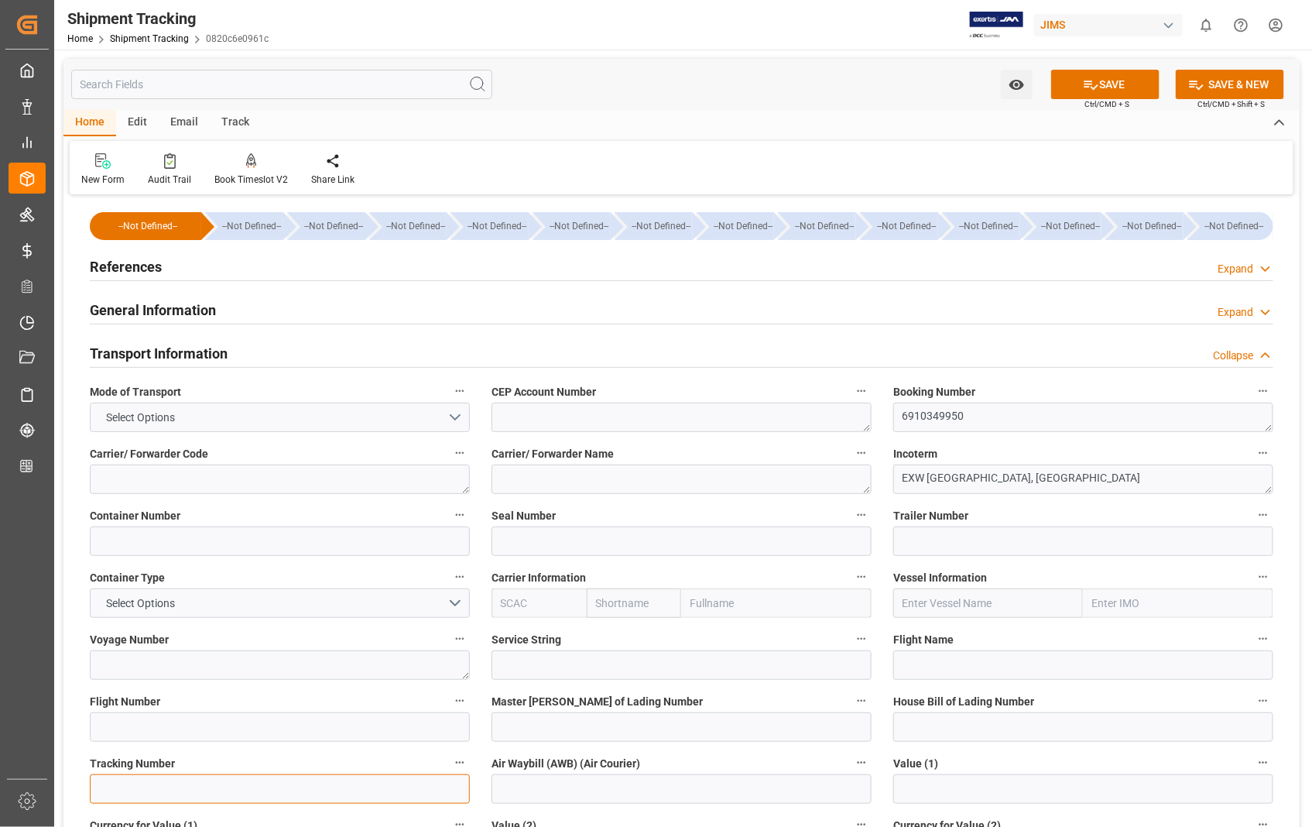
click at [176, 786] on input at bounding box center [280, 788] width 380 height 29
paste input "6910349950"
type input "6910349950"
click at [1125, 87] on button "SAVE" at bounding box center [1105, 84] width 108 height 29
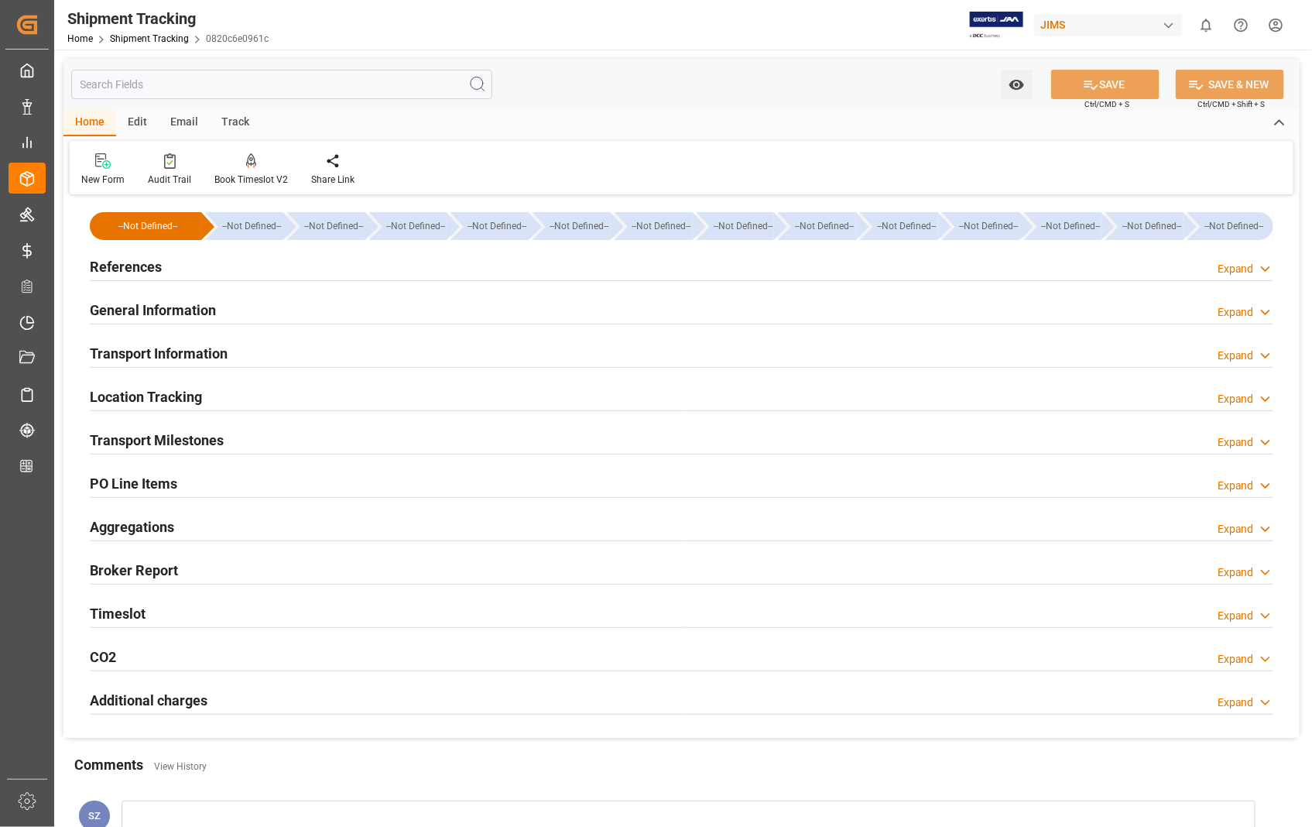
click at [178, 443] on h2 "Transport Milestones" at bounding box center [157, 440] width 134 height 21
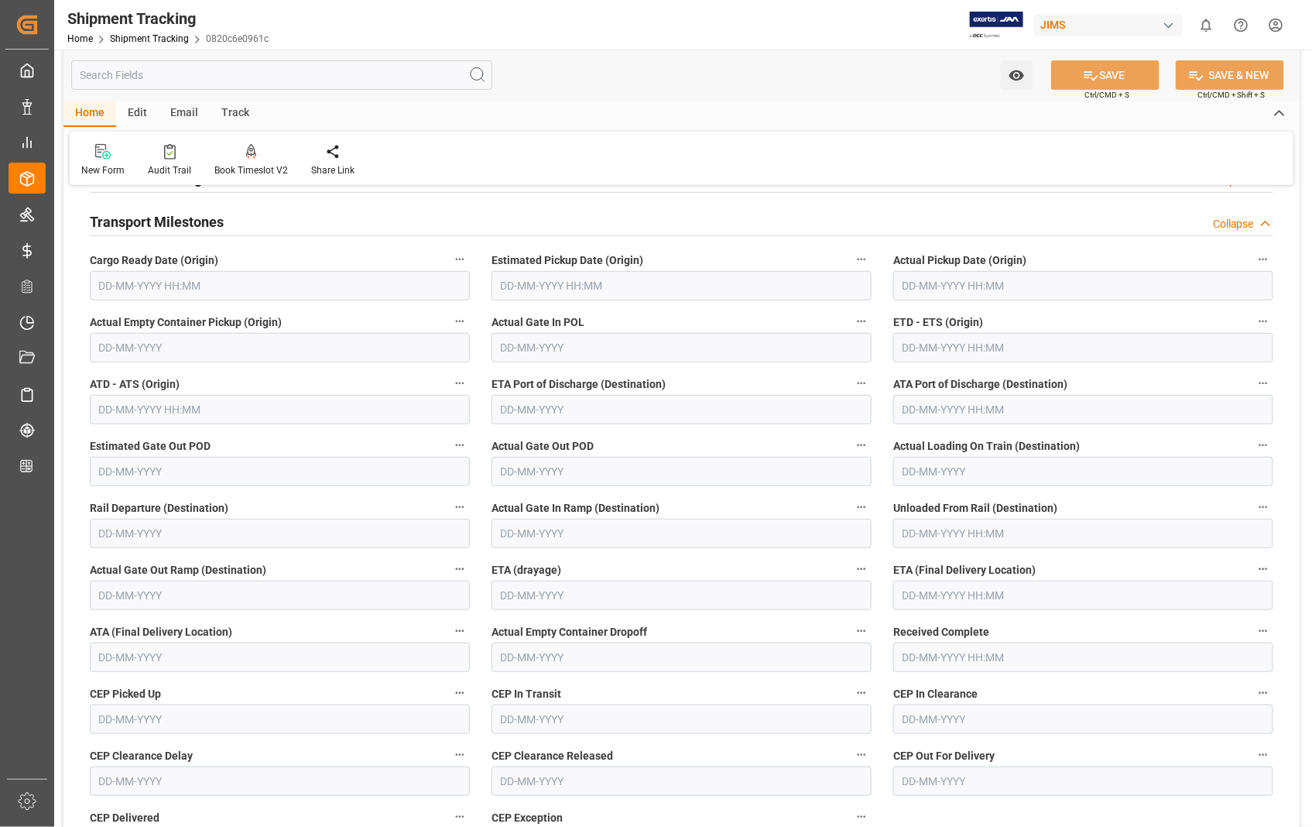
scroll to position [258, 0]
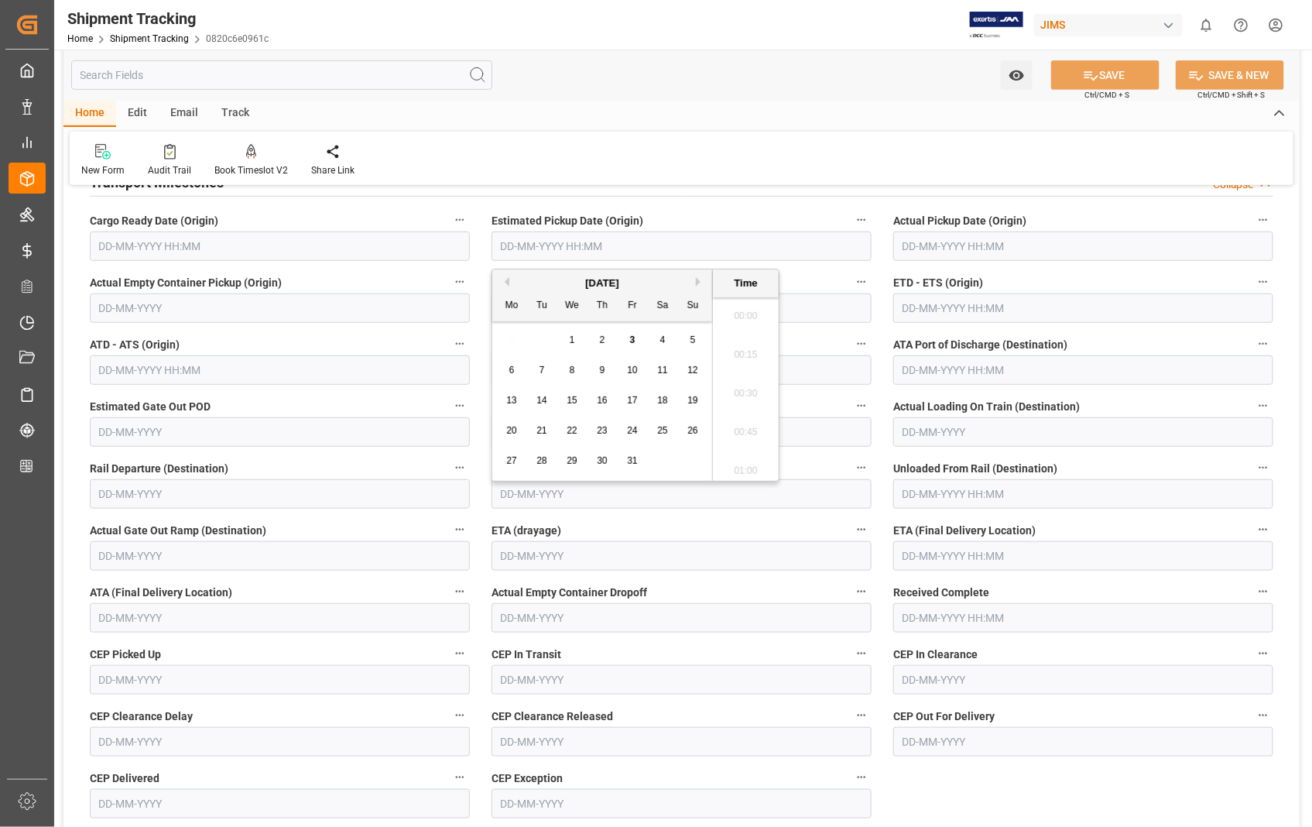
click at [718, 254] on input "text" at bounding box center [681, 245] width 380 height 29
click at [636, 344] on div "3" at bounding box center [632, 340] width 19 height 19
type input "[DATE] 00:00"
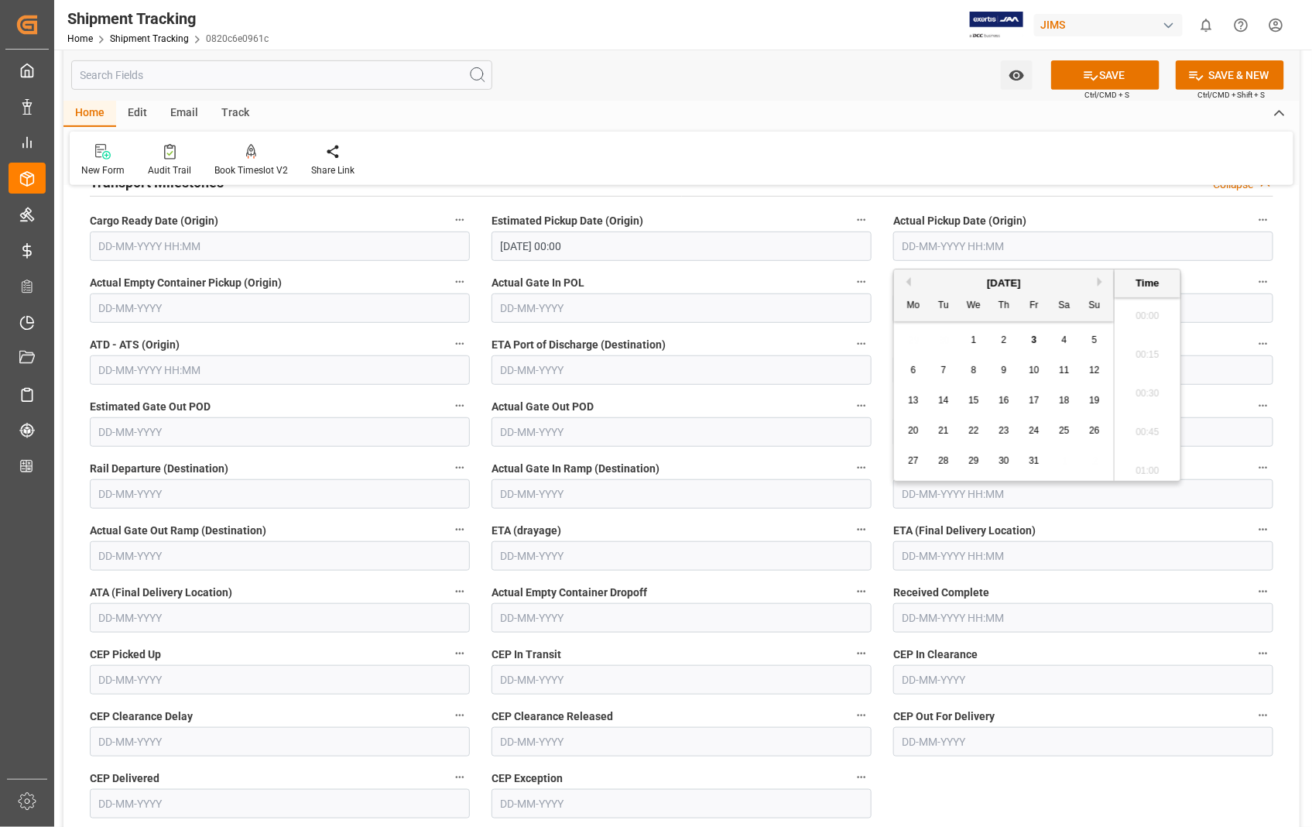
click at [1023, 245] on input "text" at bounding box center [1083, 245] width 380 height 29
click at [1037, 341] on div "3" at bounding box center [1034, 340] width 19 height 19
type input "[DATE] 00:00"
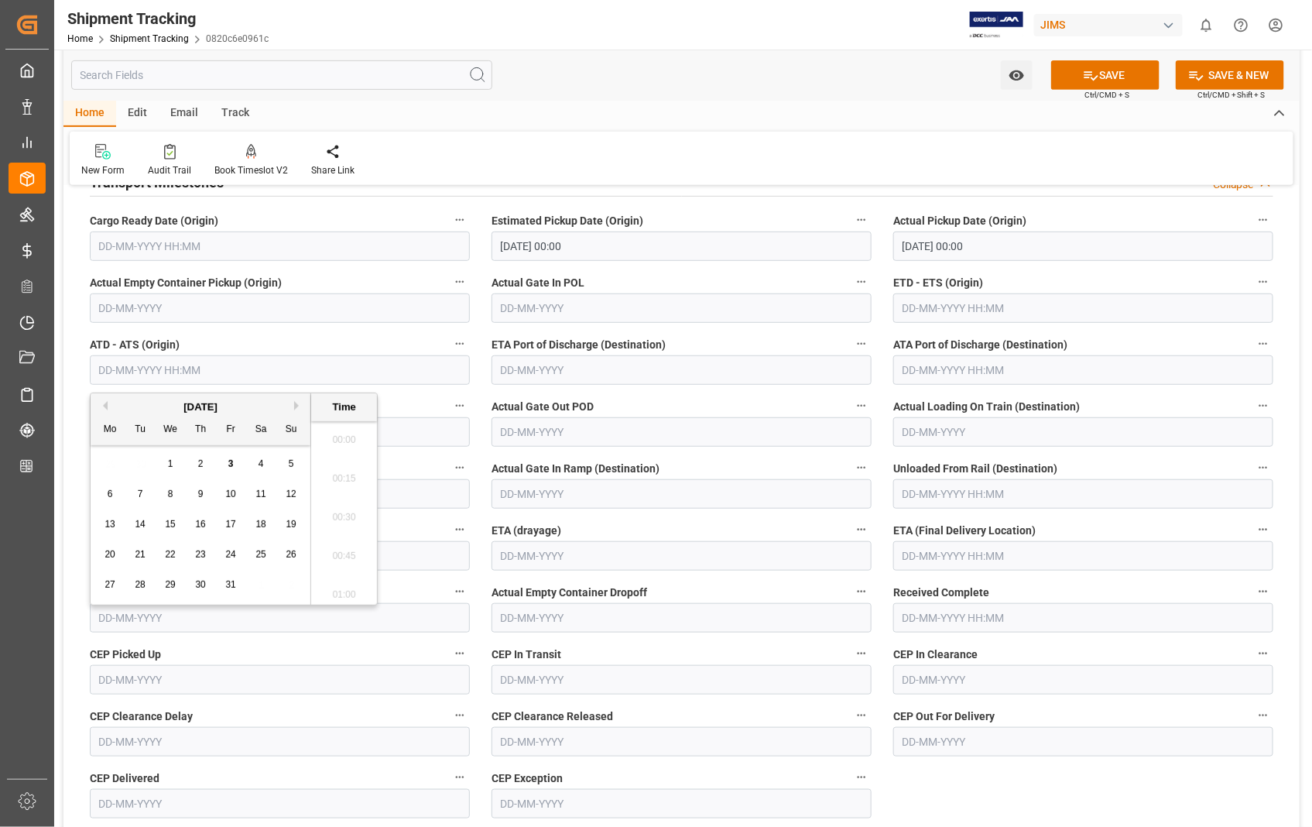
click at [241, 365] on input "text" at bounding box center [280, 369] width 380 height 29
click at [236, 465] on div "3" at bounding box center [230, 464] width 19 height 19
type input "[DATE] 00:00"
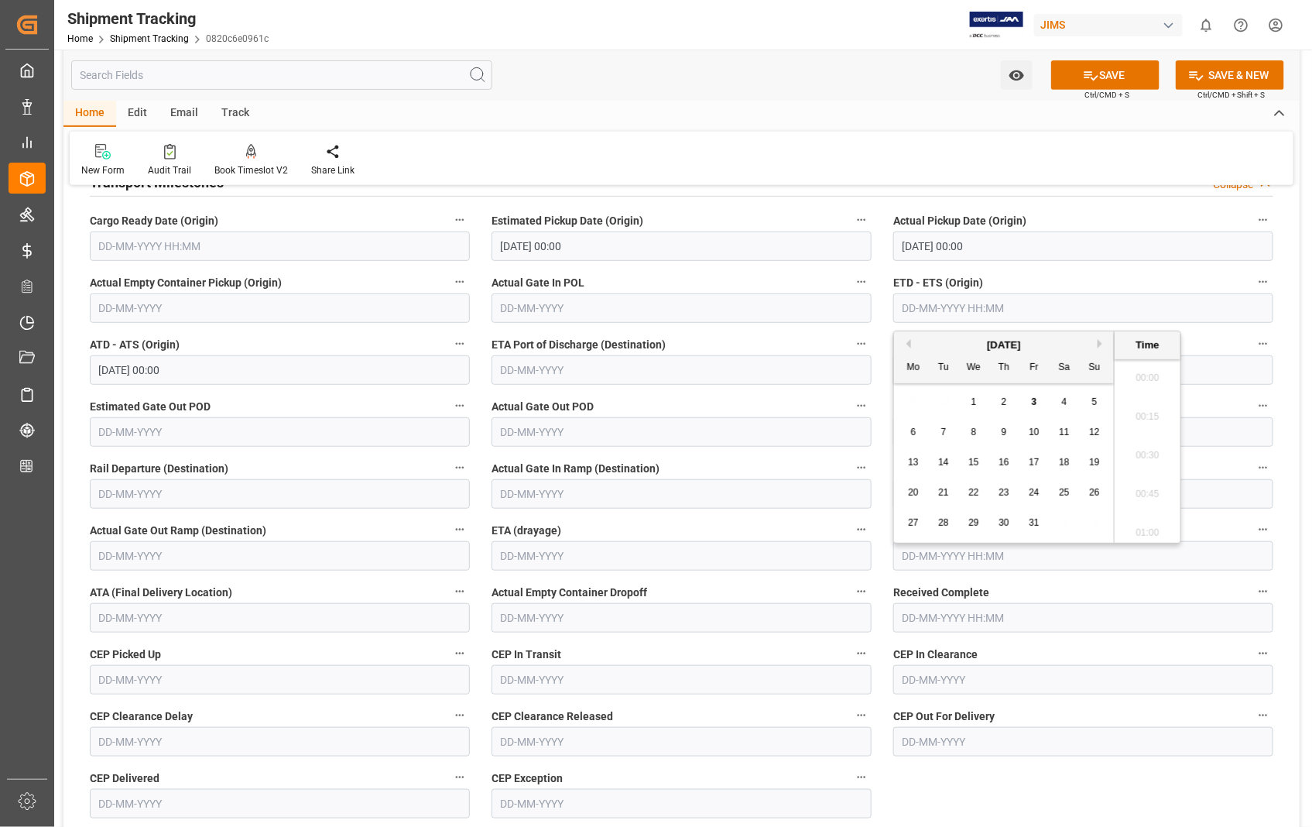
click at [1037, 310] on input "text" at bounding box center [1083, 307] width 380 height 29
click at [1033, 400] on span "3" at bounding box center [1034, 401] width 5 height 11
type input "[DATE] 00:00"
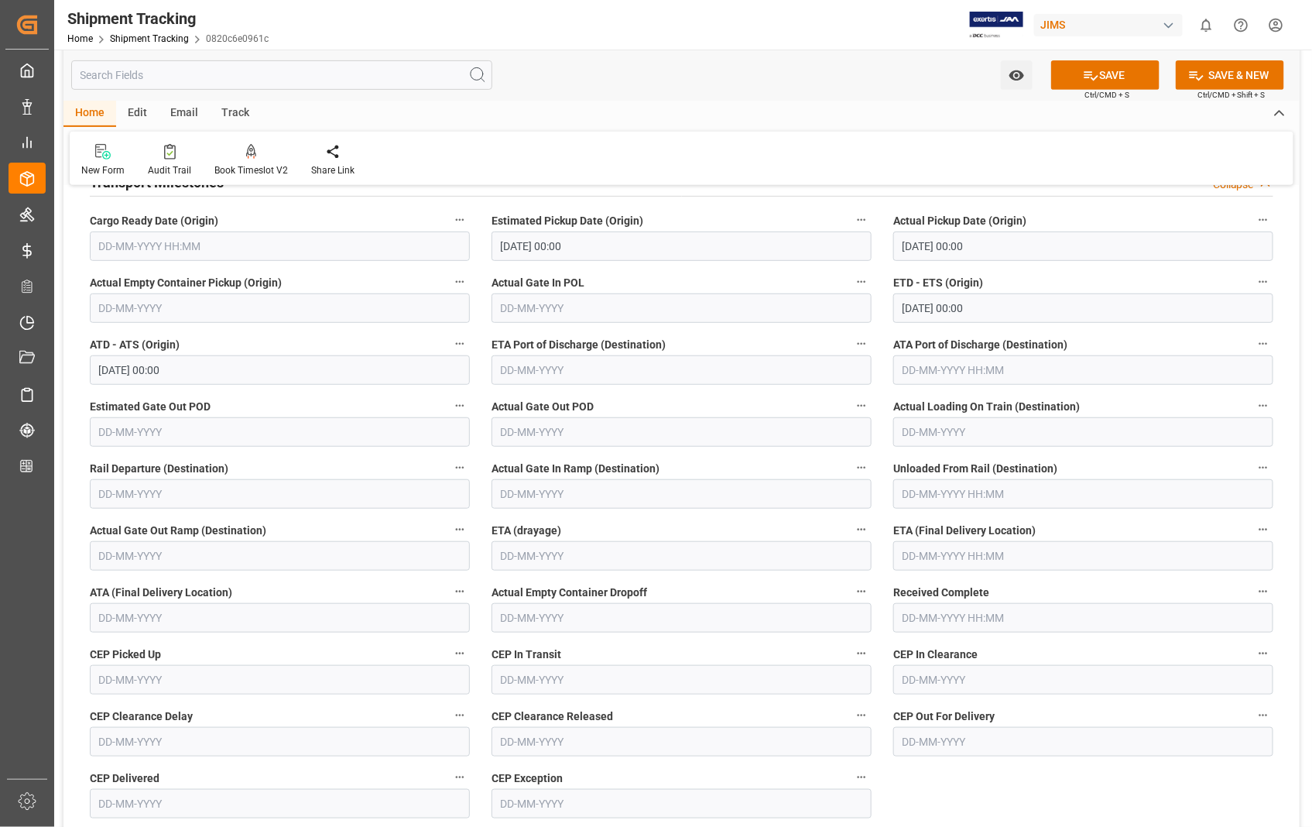
click at [695, 520] on label "ETA (drayage)" at bounding box center [681, 530] width 380 height 22
click at [851, 520] on button "ETA (drayage)" at bounding box center [861, 529] width 20 height 20
click at [1113, 512] on div at bounding box center [656, 413] width 1312 height 827
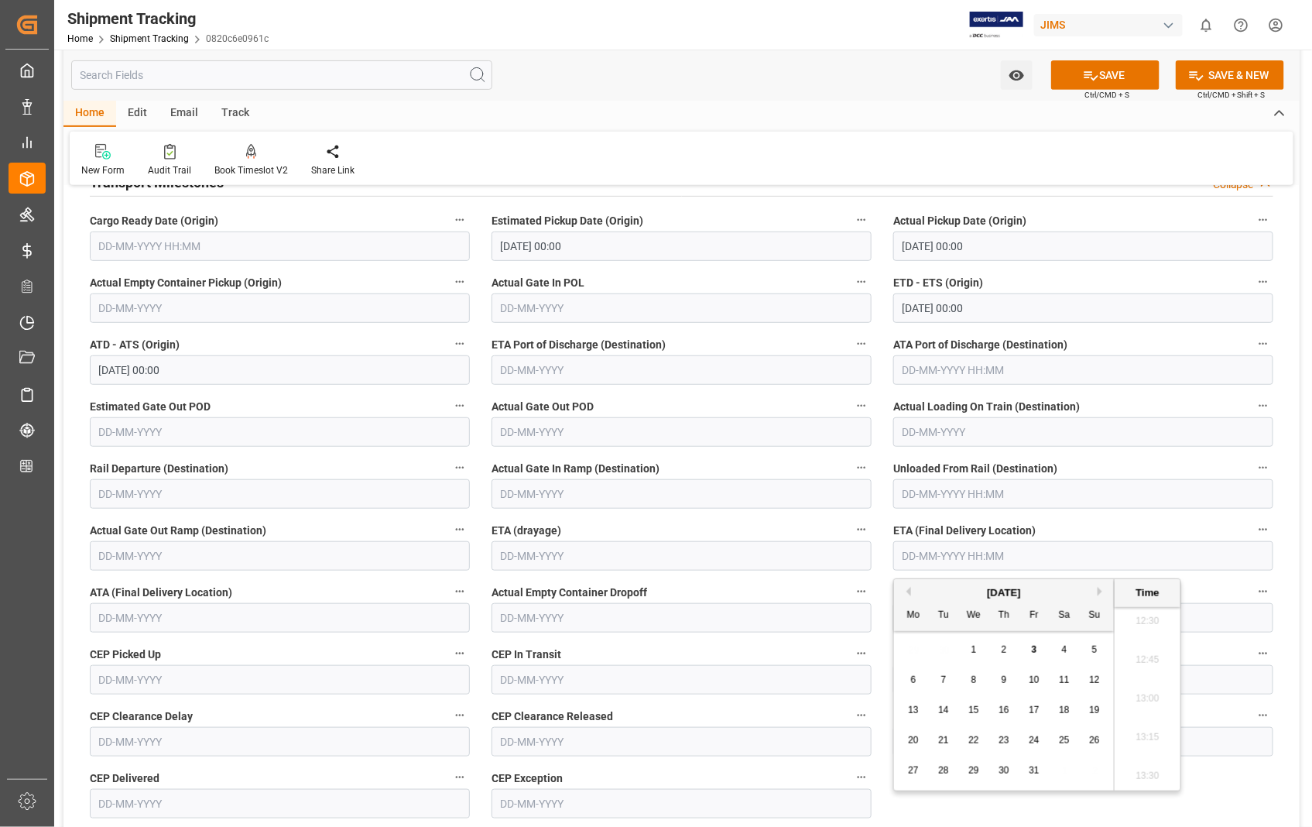
click at [1050, 554] on input "text" at bounding box center [1083, 555] width 380 height 29
click at [976, 676] on span "8" at bounding box center [973, 679] width 5 height 11
type input "[DATE] 00:00"
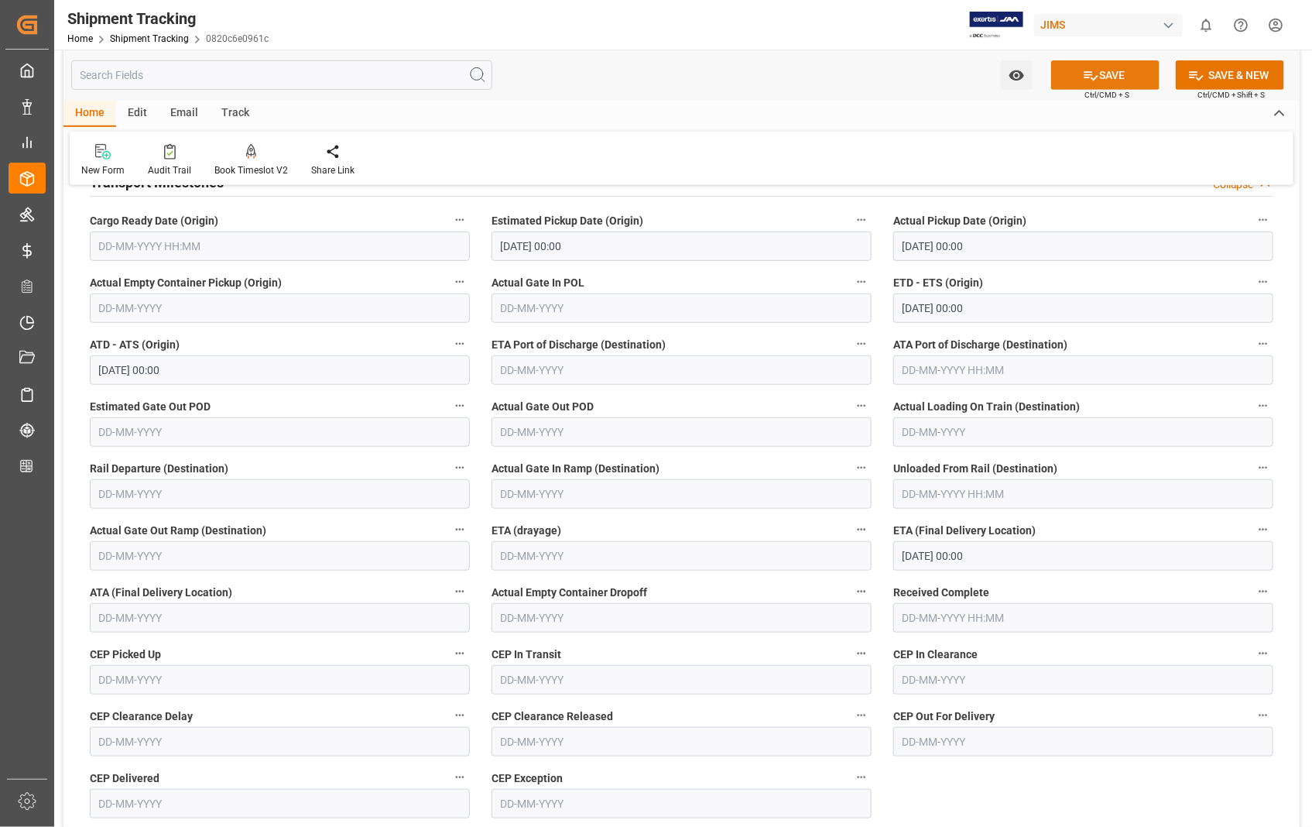
click at [1107, 63] on button "SAVE" at bounding box center [1105, 74] width 108 height 29
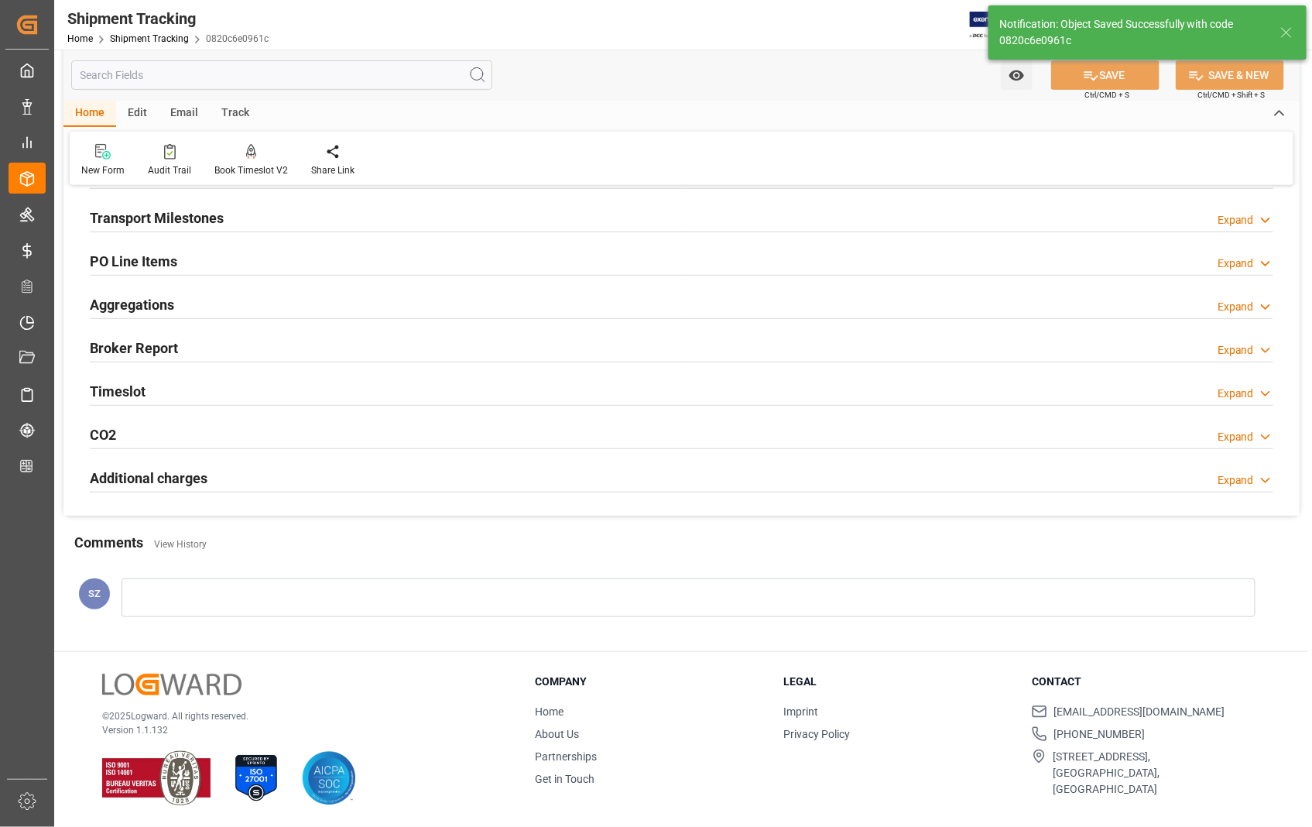
scroll to position [222, 0]
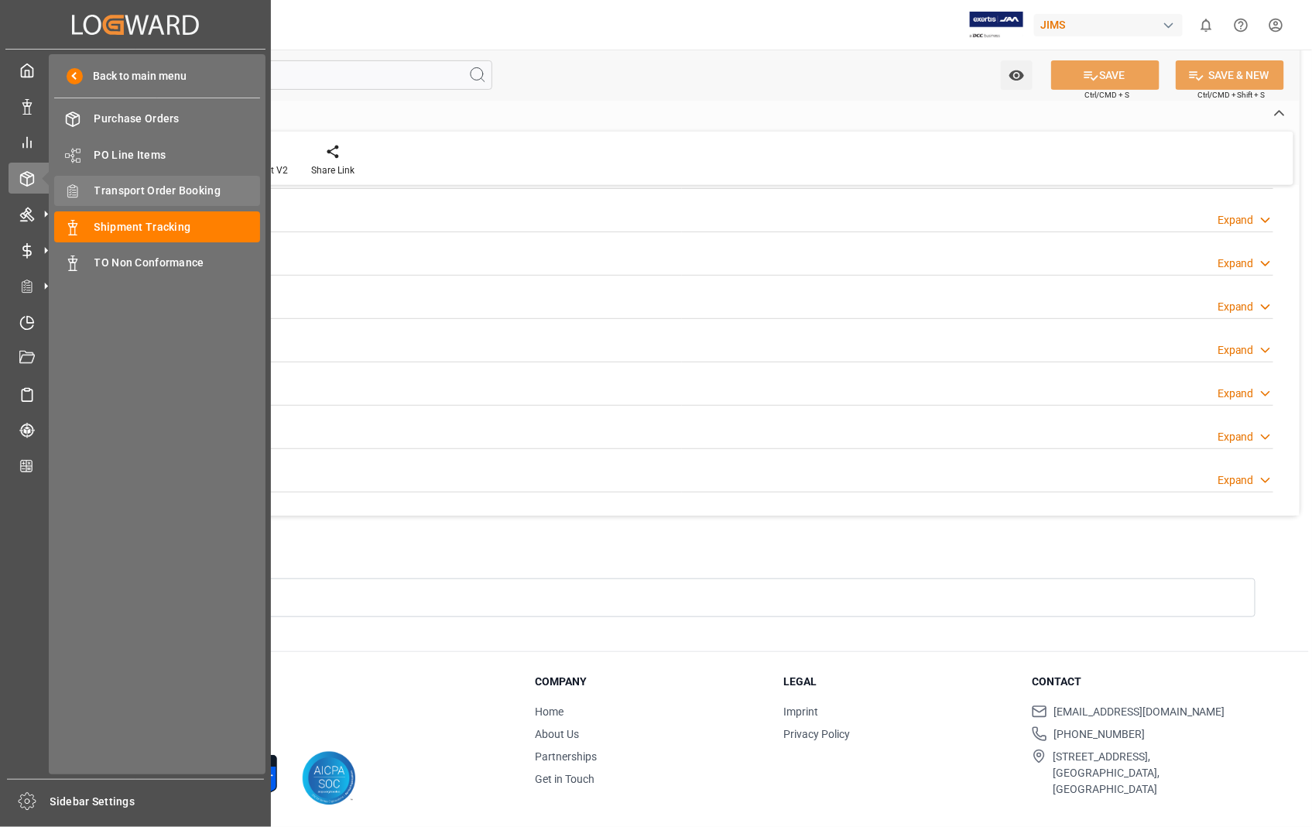
click at [166, 184] on span "Transport Order Booking" at bounding box center [177, 191] width 166 height 16
